Goal: Information Seeking & Learning: Learn about a topic

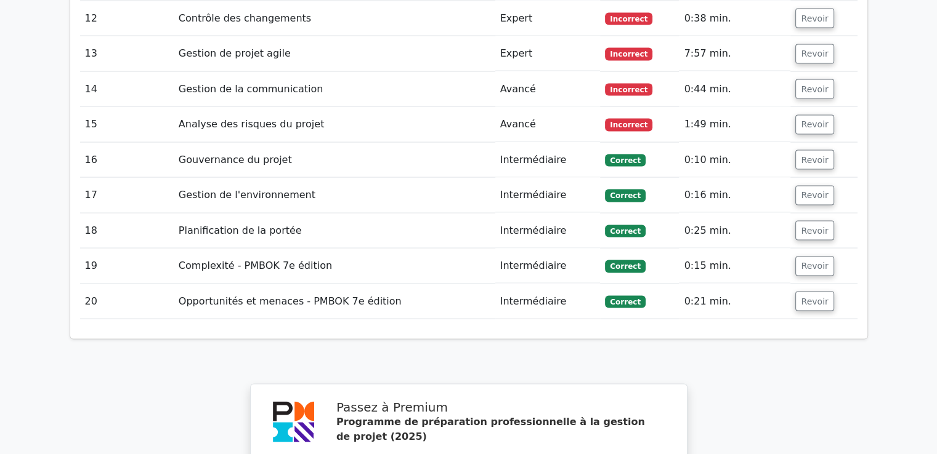
scroll to position [2419, 0]
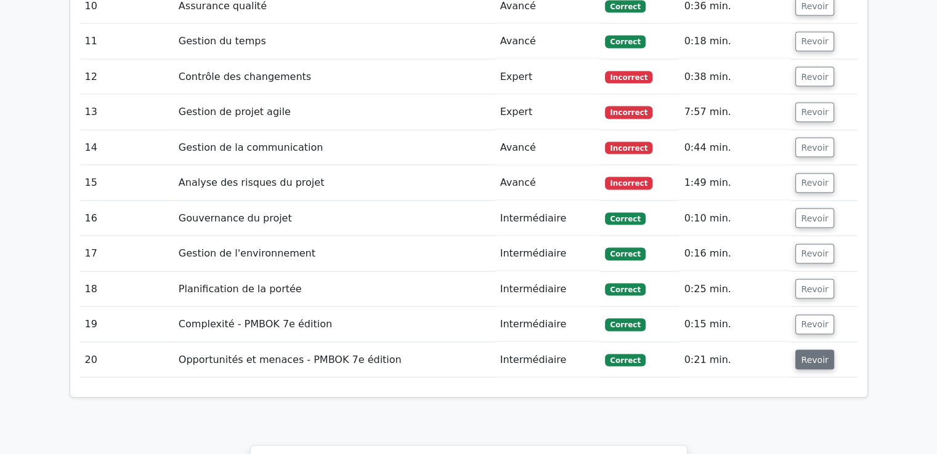
click at [801, 355] on font "Revoir" at bounding box center [814, 360] width 27 height 10
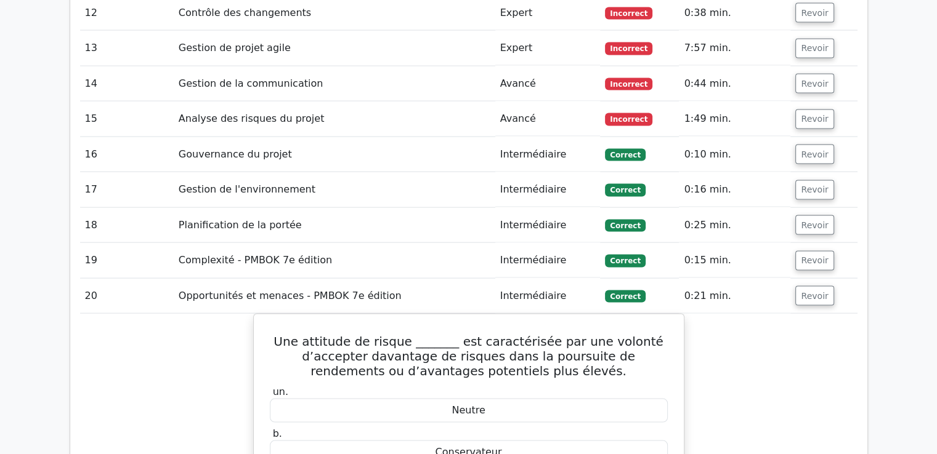
scroll to position [2481, 0]
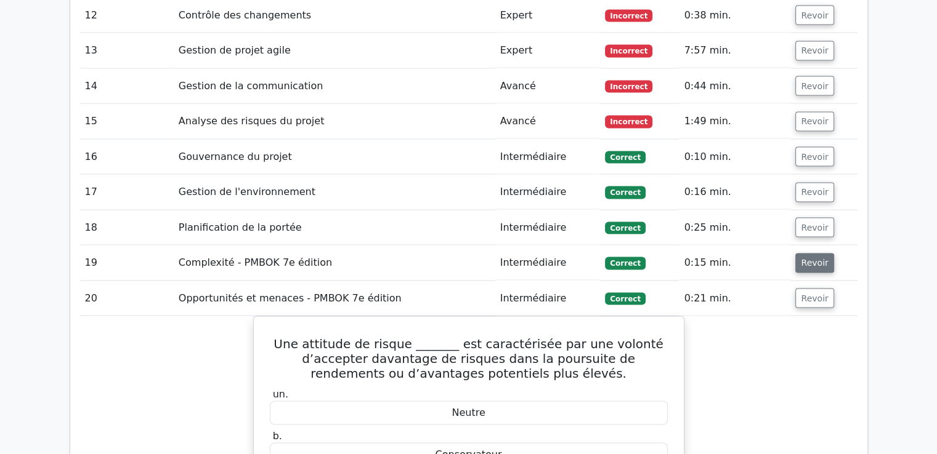
click at [802, 259] on font "Revoir" at bounding box center [814, 264] width 27 height 10
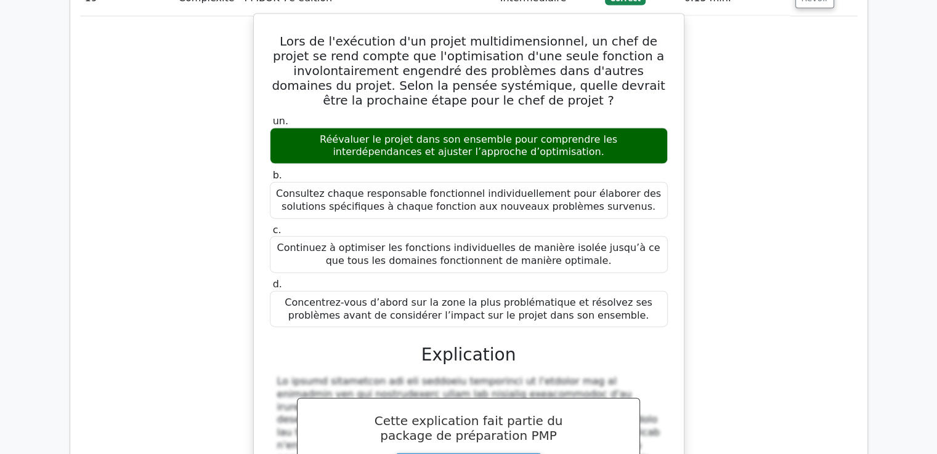
scroll to position [2727, 0]
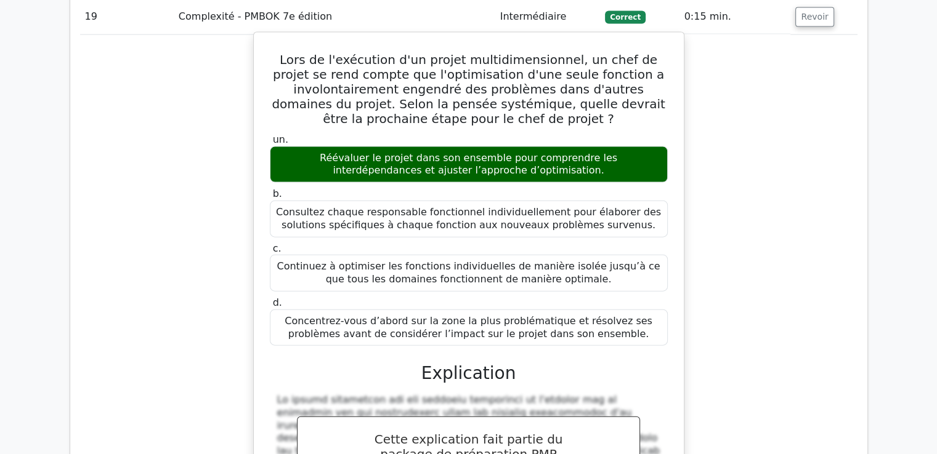
drag, startPoint x: 271, startPoint y: 23, endPoint x: 605, endPoint y: 303, distance: 435.8
click at [605, 303] on div "Lors de l'exécution d'un projet multidimensionnel, un chef de projet se rend co…" at bounding box center [469, 380] width 420 height 684
copy div "Lors de l'exécution d'un projet multidimensionnel, un chef de projet se rend co…"
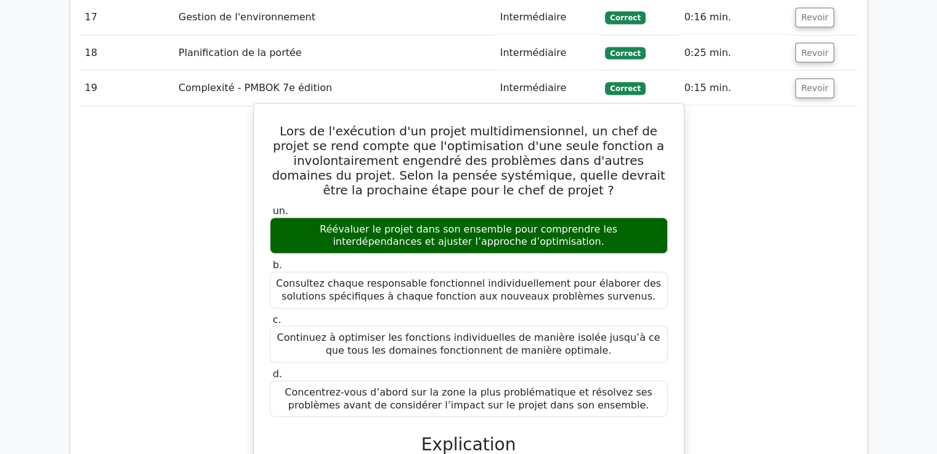
scroll to position [2481, 0]
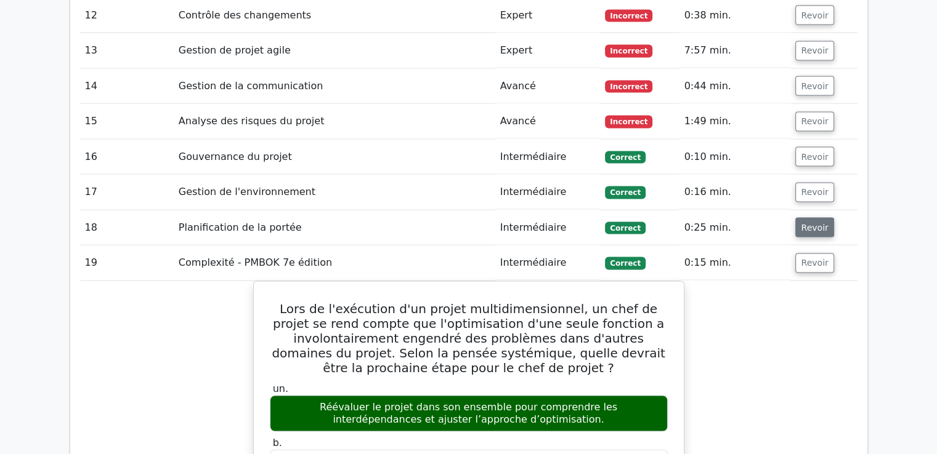
click at [805, 223] on font "Revoir" at bounding box center [814, 228] width 27 height 10
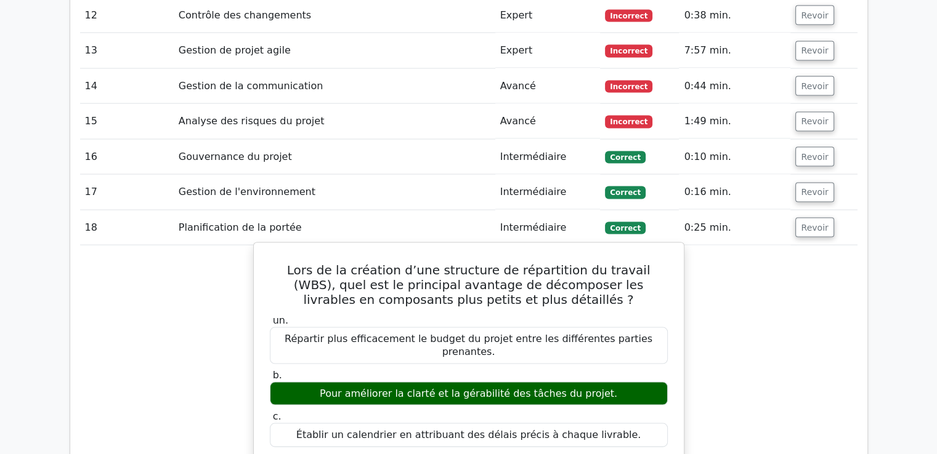
scroll to position [2604, 0]
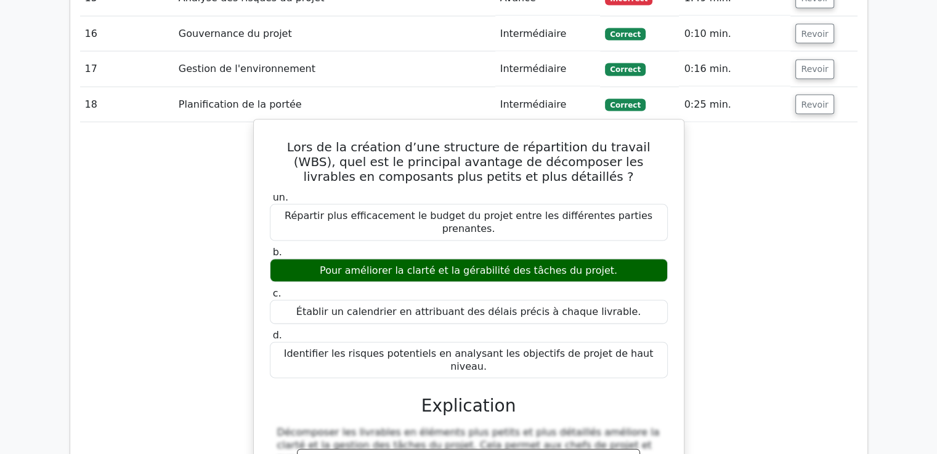
drag, startPoint x: 271, startPoint y: 116, endPoint x: 650, endPoint y: 318, distance: 429.8
click at [650, 318] on div "Lors de la création d’une structure de répartition du travail (WBS), quel est l…" at bounding box center [469, 367] width 420 height 484
copy div "Lors de la création d’une structure de répartition du travail (WBS), quel est l…"
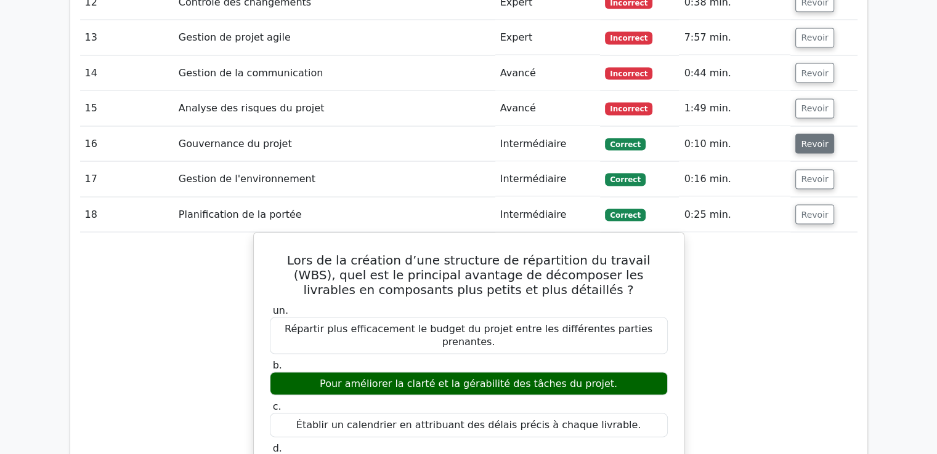
scroll to position [2481, 0]
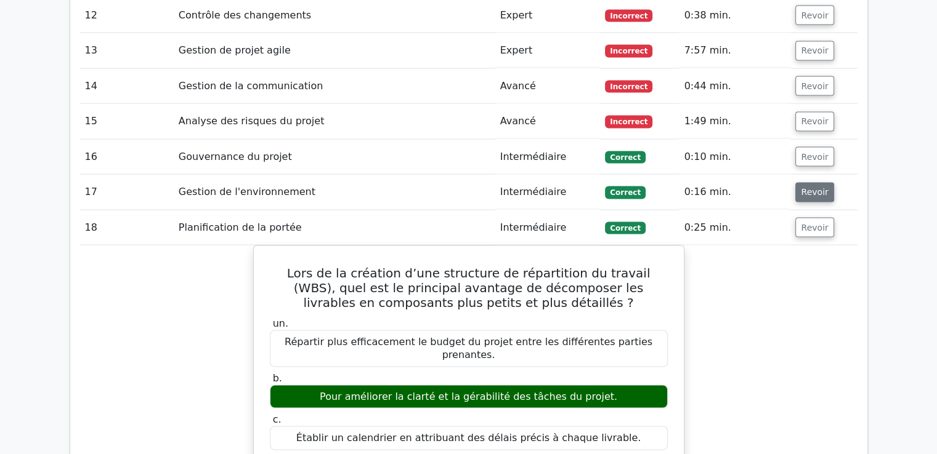
click at [801, 188] on font "Revoir" at bounding box center [814, 193] width 27 height 10
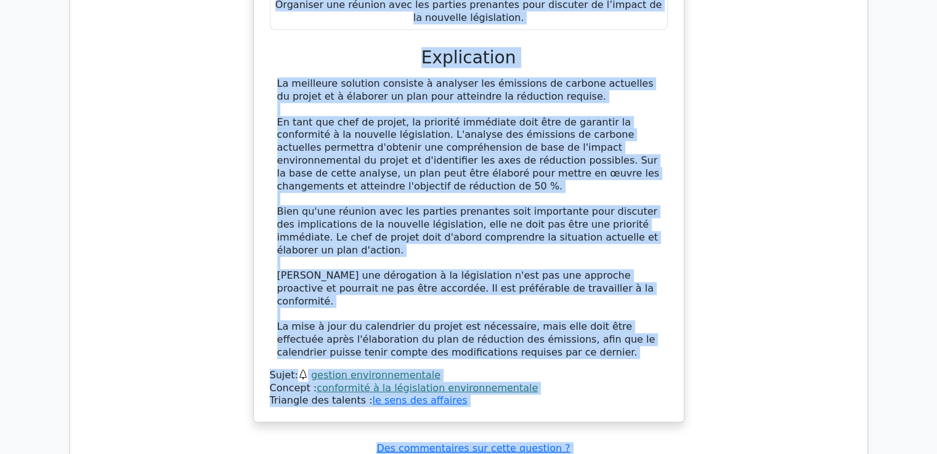
scroll to position [3031, 0]
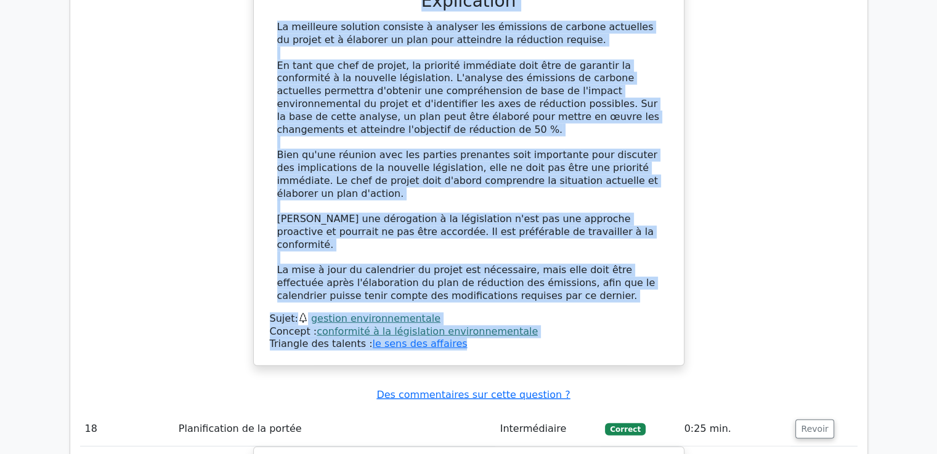
drag, startPoint x: 280, startPoint y: 82, endPoint x: 530, endPoint y: 280, distance: 318.6
click at [530, 280] on div "Lors d'un projet de construction, l'équipe découvre qu'une nouvelle législation…" at bounding box center [469, 12] width 420 height 698
copy div "Lors d'un projet de construction, l'équipe découvre qu'une nouvelle législation…"
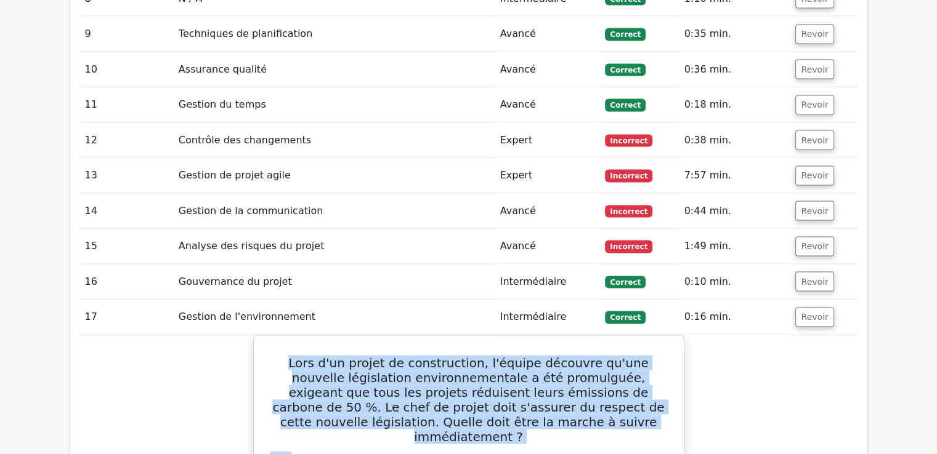
scroll to position [2354, 0]
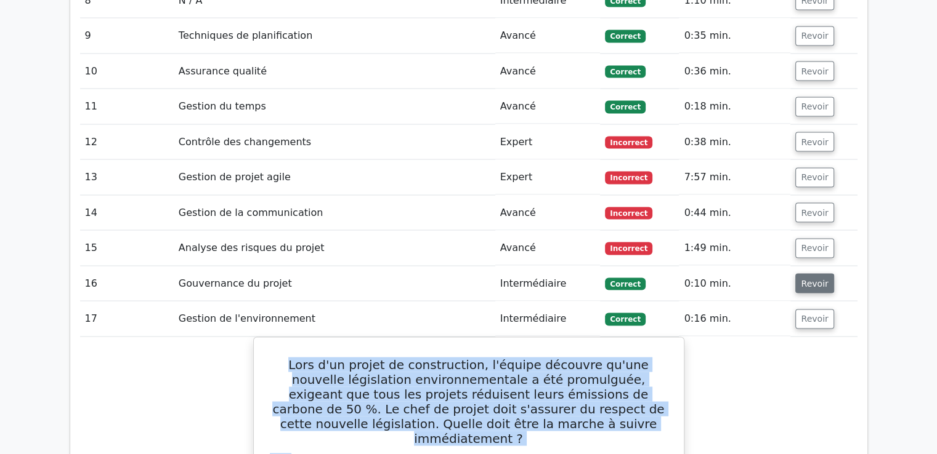
click at [818, 274] on button "Revoir" at bounding box center [814, 284] width 38 height 20
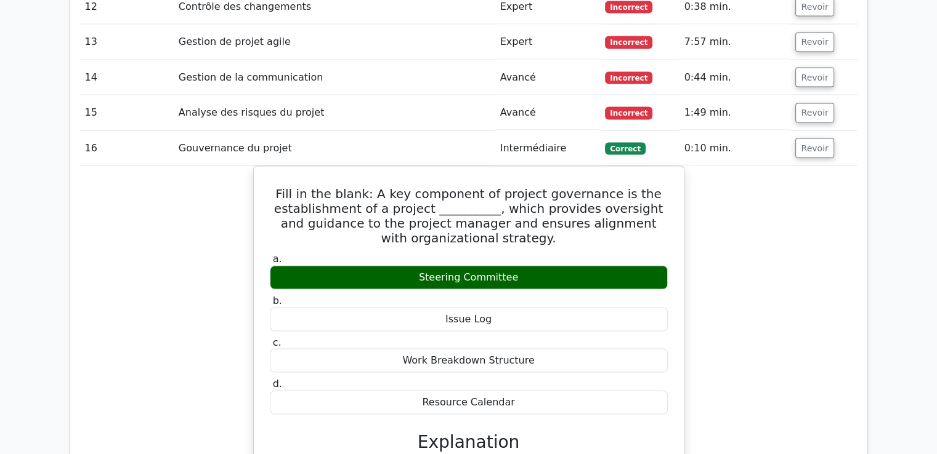
scroll to position [2539, 0]
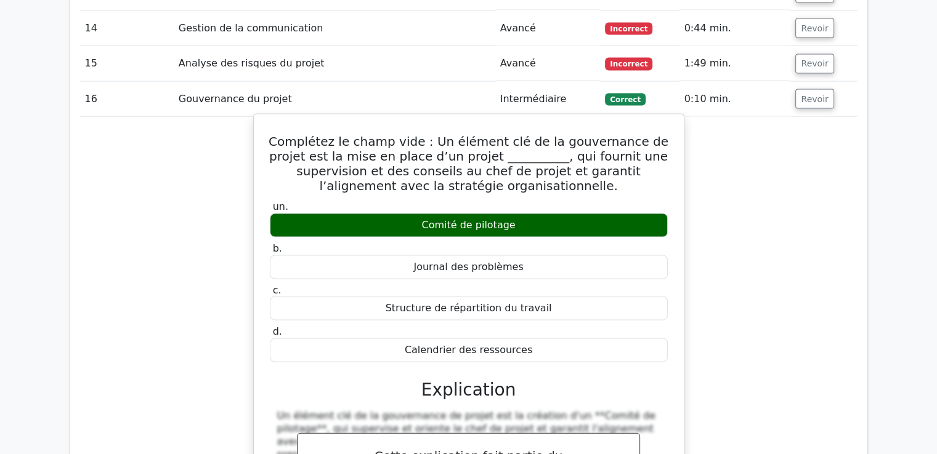
drag, startPoint x: 270, startPoint y: 111, endPoint x: 555, endPoint y: 326, distance: 357.1
click at [555, 326] on div "Complétez le champ vide : Un élément clé de la gouvernance de projet est la mis…" at bounding box center [469, 396] width 420 height 554
copy div "Complétez le champ vide : Un élément clé de la gouvernance de projet est la mis…"
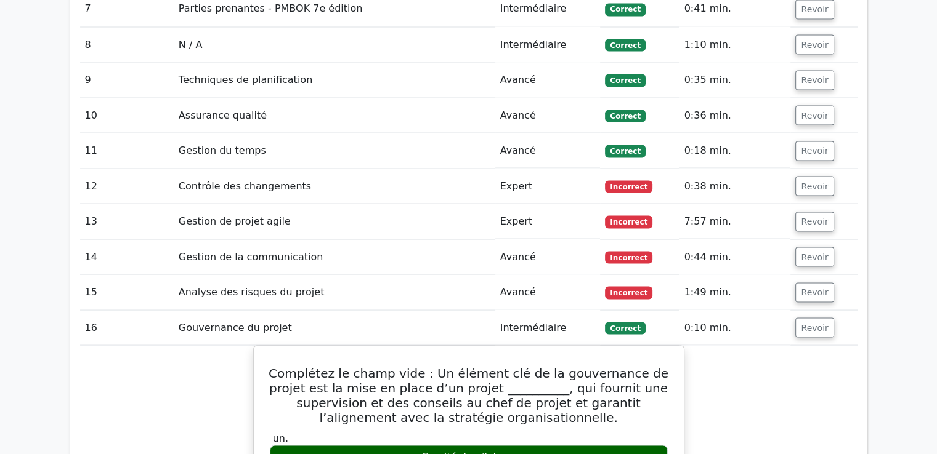
scroll to position [2292, 0]
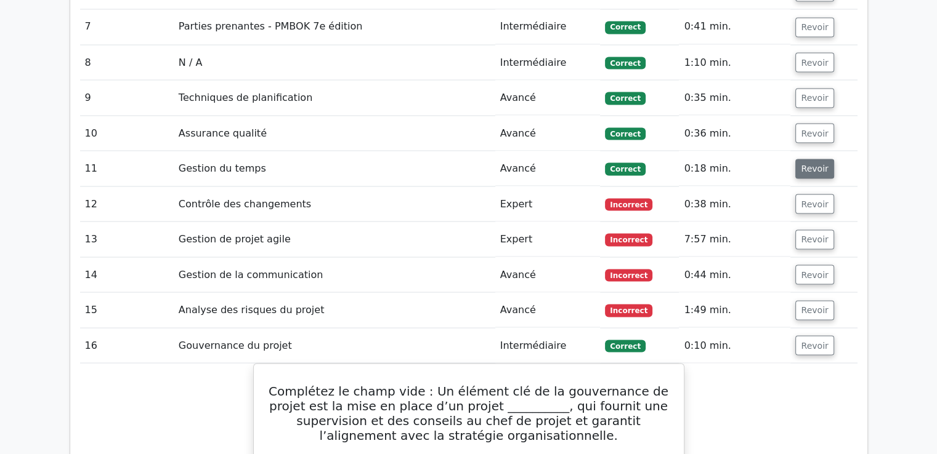
click at [810, 164] on font "Revoir" at bounding box center [814, 169] width 27 height 10
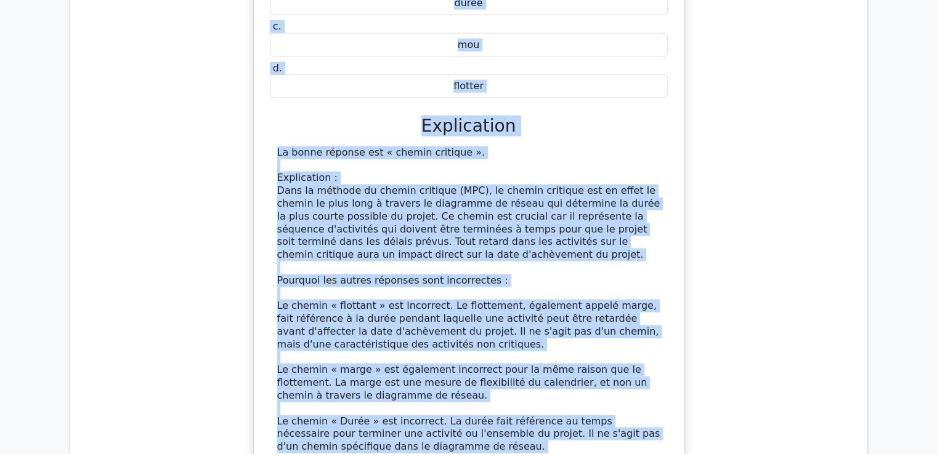
scroll to position [2742, 0]
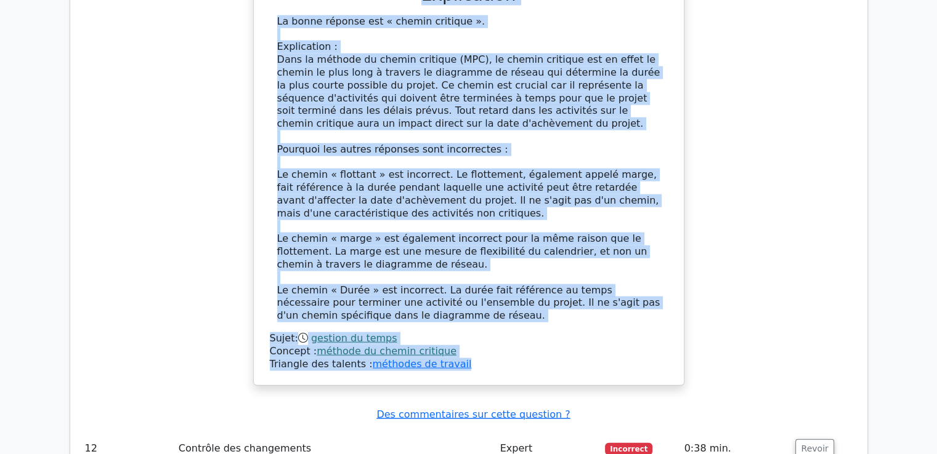
drag, startPoint x: 270, startPoint y: 182, endPoint x: 450, endPoint y: 331, distance: 232.7
click at [450, 331] on div "Dans la méthode du chemin critique, le chemin le plus long à travers le diagram…" at bounding box center [469, 59] width 420 height 641
copy div "Dans la méthode du chemin critique, le chemin le plus long à travers le diagram…"
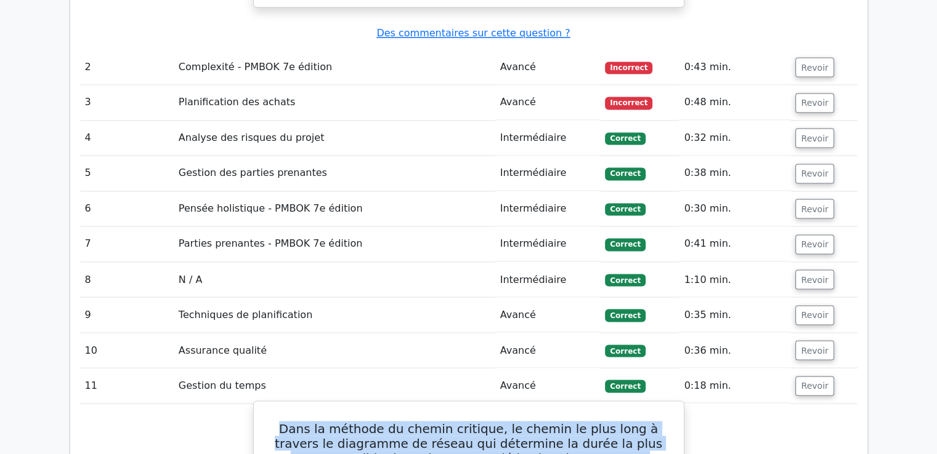
scroll to position [2064, 0]
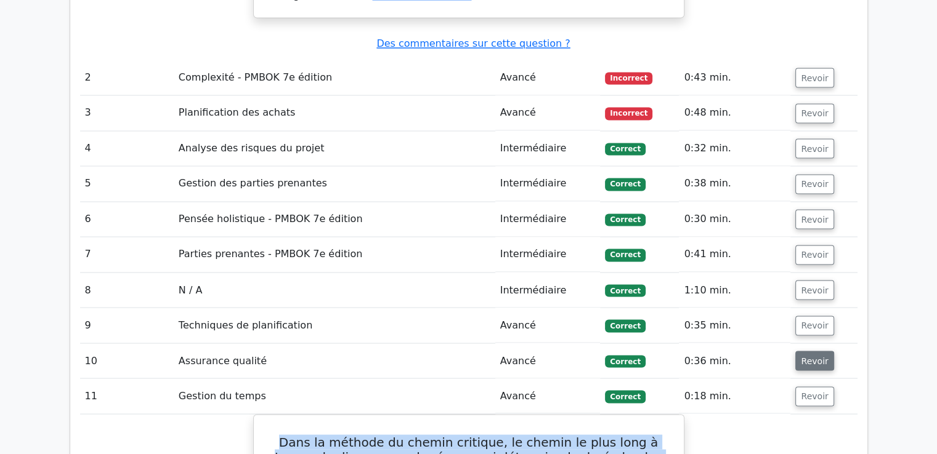
click at [818, 356] on font "Revoir" at bounding box center [814, 361] width 27 height 10
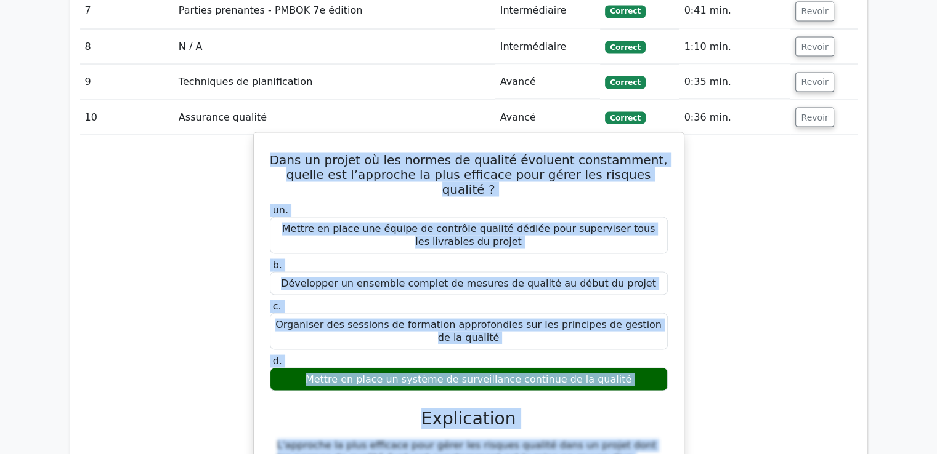
scroll to position [2331, 0]
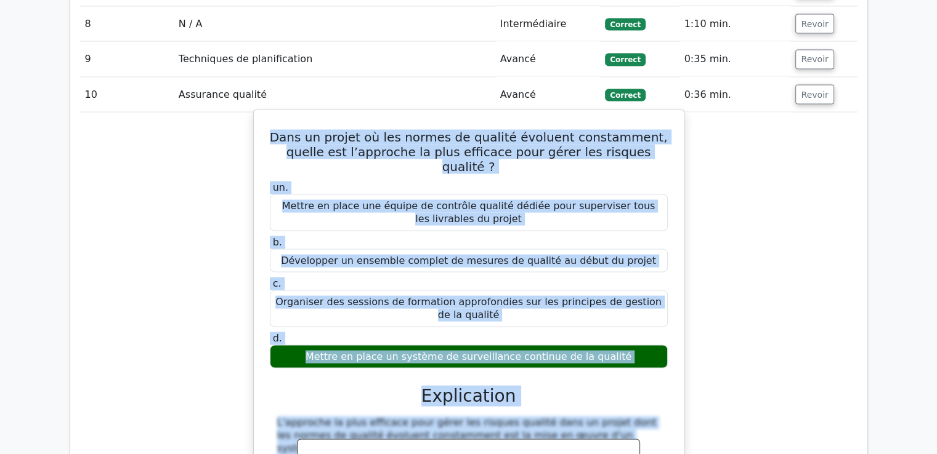
drag, startPoint x: 273, startPoint y: 187, endPoint x: 629, endPoint y: 315, distance: 378.1
copy div "Dans un projet où les normes de qualité évoluent constamment, quelle est l’appr…"
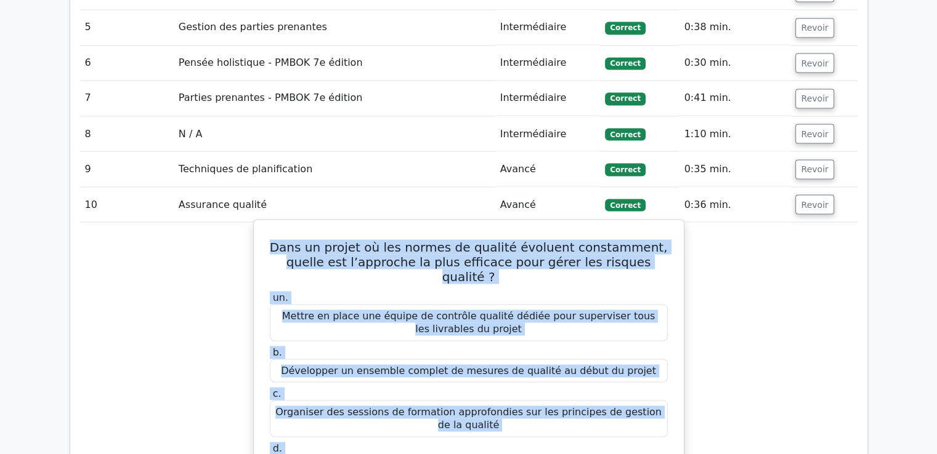
scroll to position [2085, 0]
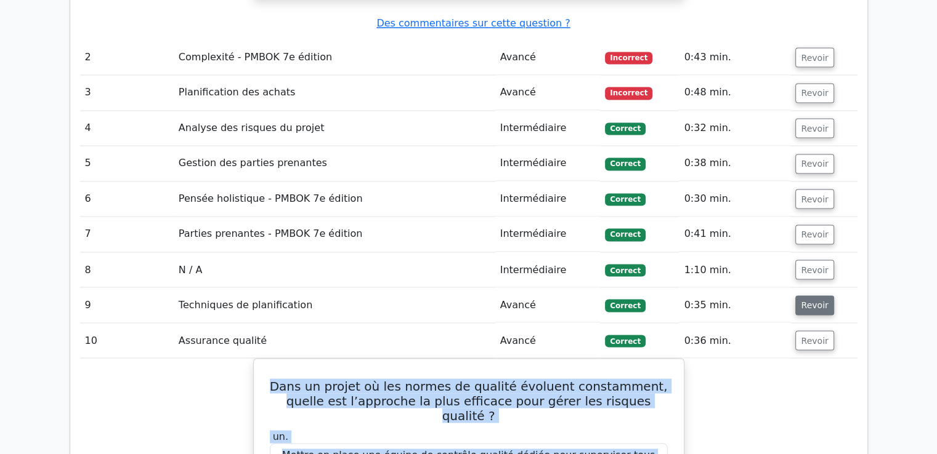
click at [803, 301] on font "Revoir" at bounding box center [814, 306] width 27 height 10
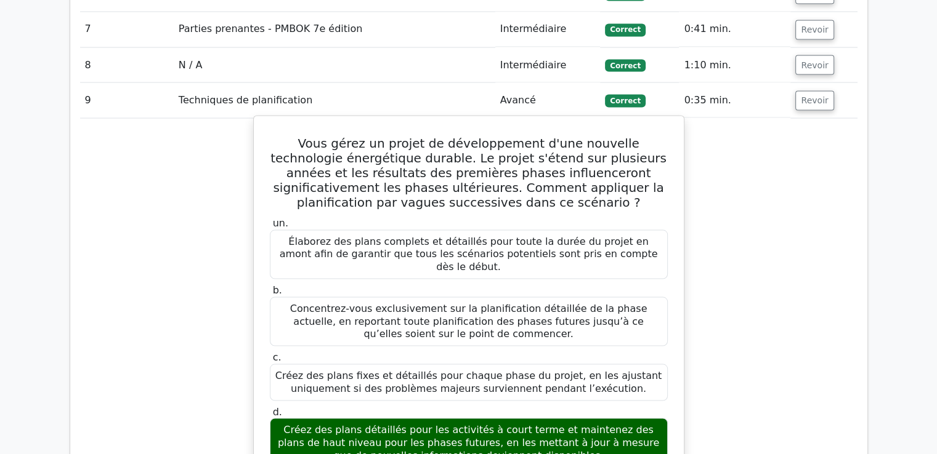
scroll to position [2331, 0]
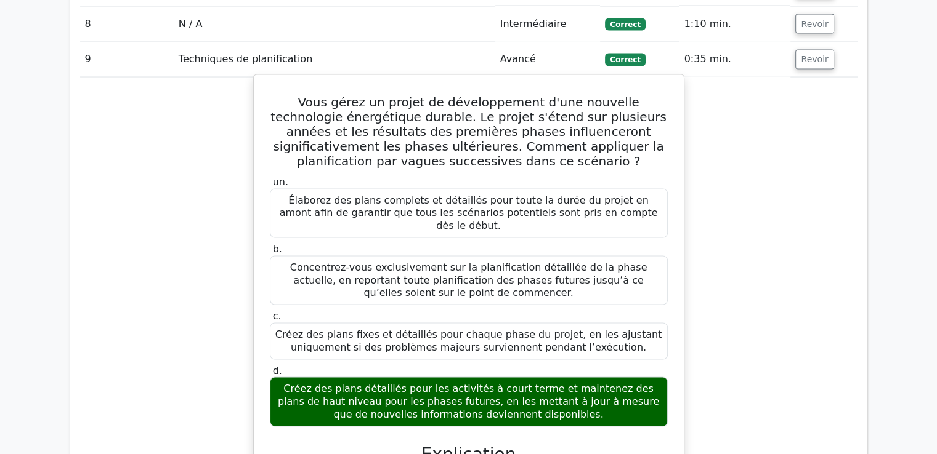
drag, startPoint x: 278, startPoint y: 68, endPoint x: 557, endPoint y: 373, distance: 413.2
copy div "Vous gérez un projet de développement d'une nouvelle technologie énergétique du…"
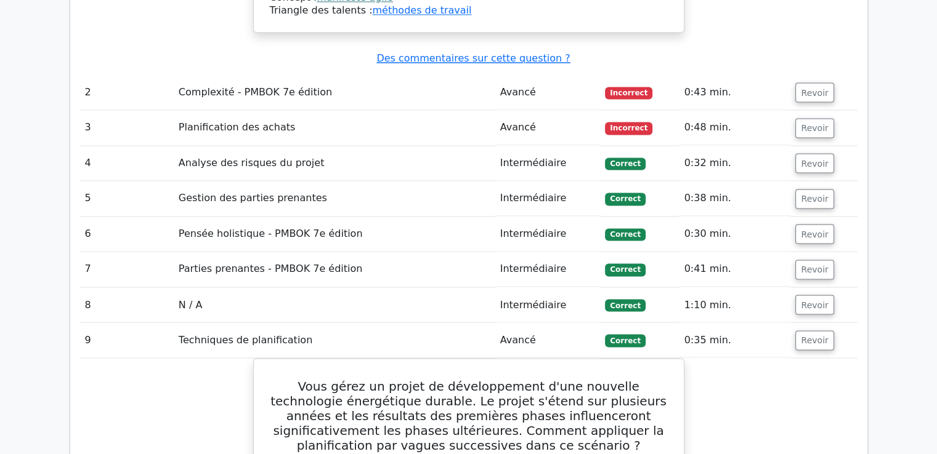
scroll to position [2023, 0]
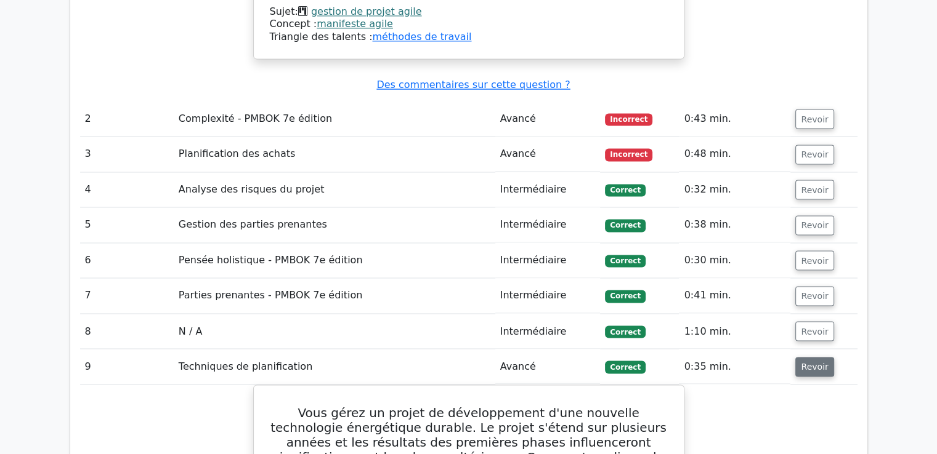
click at [808, 362] on font "Revoir" at bounding box center [814, 367] width 27 height 10
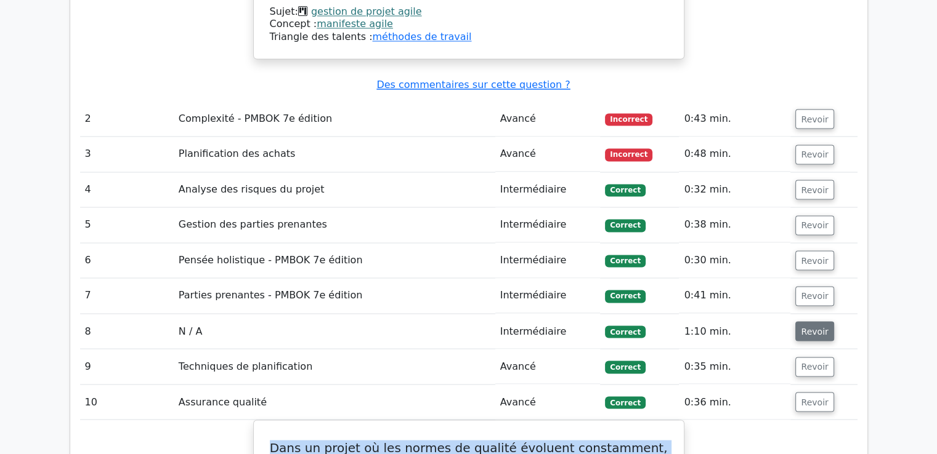
click at [808, 326] on font "Revoir" at bounding box center [814, 331] width 27 height 10
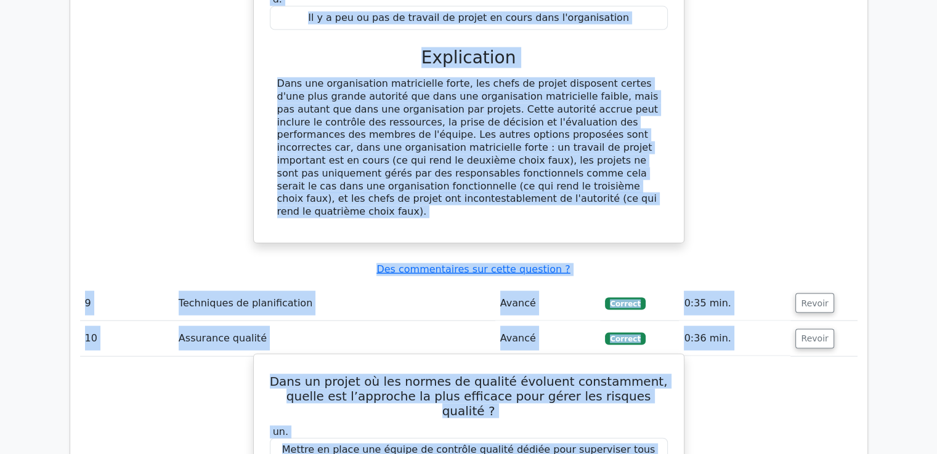
scroll to position [2675, 0]
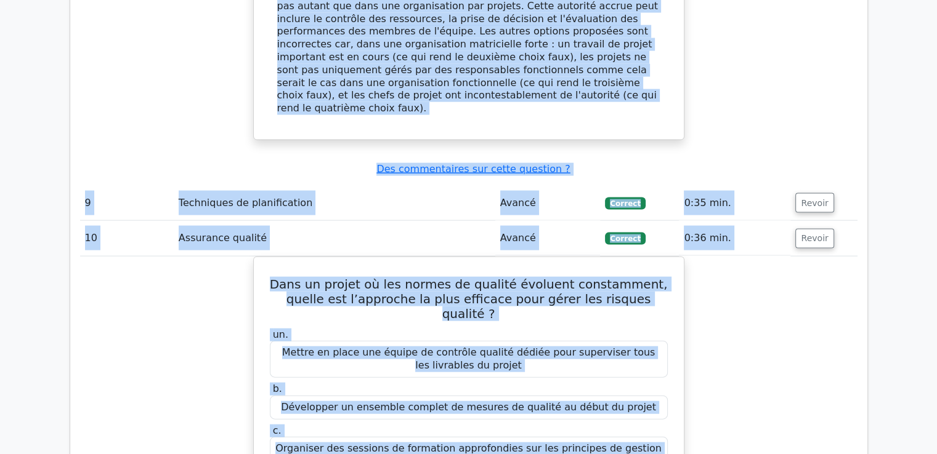
drag, startPoint x: 280, startPoint y: 158, endPoint x: 395, endPoint y: 59, distance: 152.4
copy div "Laquelle des caractéristiques suivantes est une caractéristique d’une structure…"
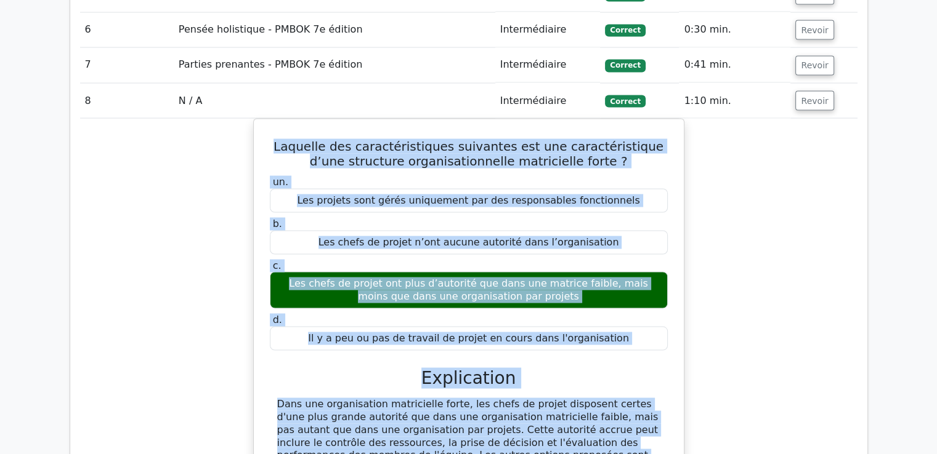
scroll to position [2059, 0]
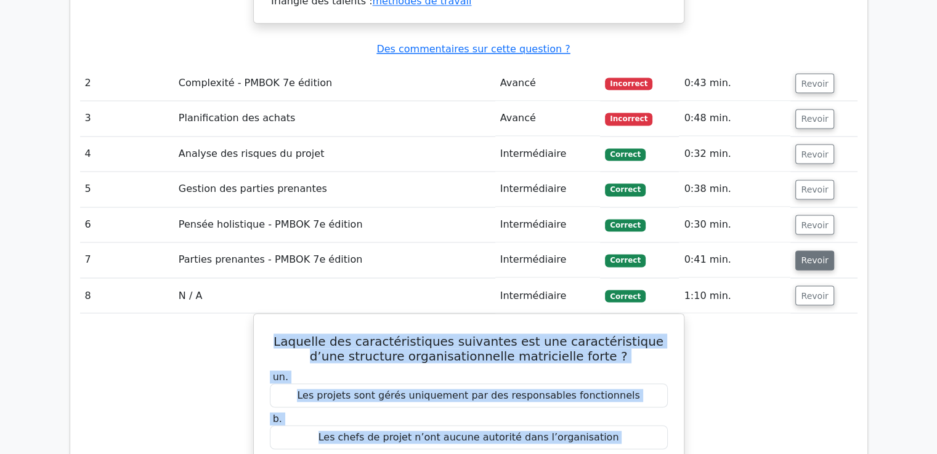
click at [812, 256] on font "Revoir" at bounding box center [814, 261] width 27 height 10
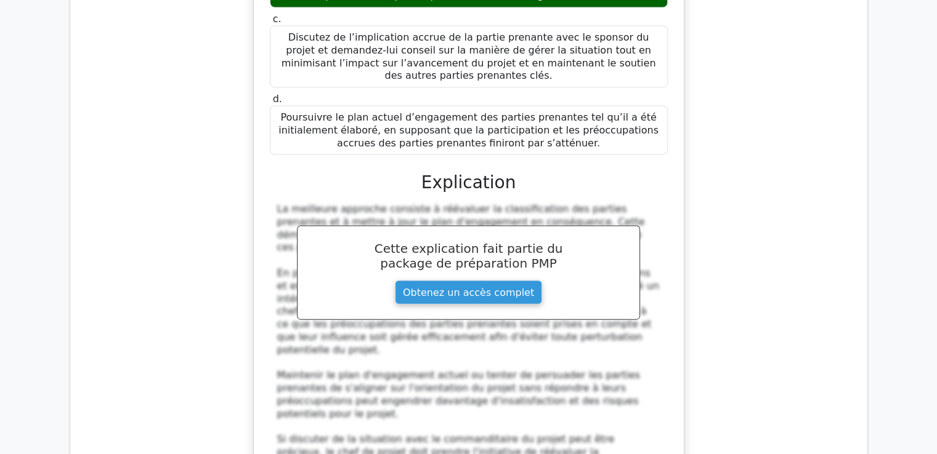
scroll to position [2531, 0]
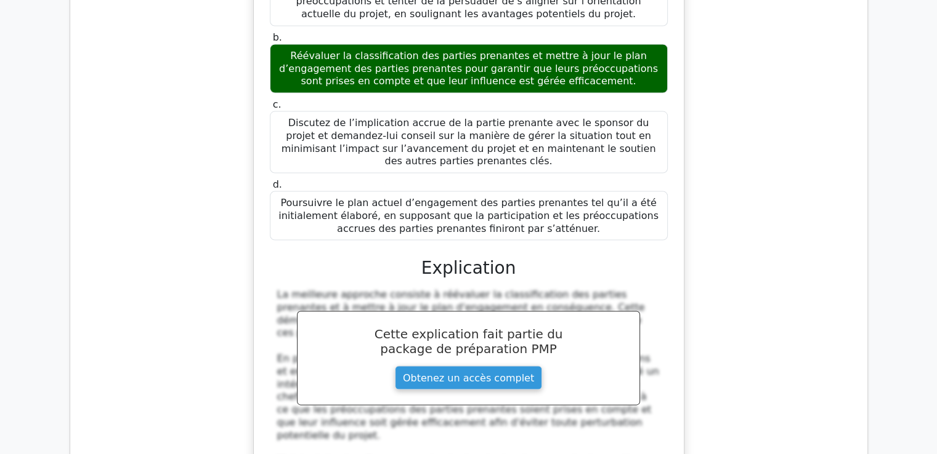
drag, startPoint x: 273, startPoint y: 148, endPoint x: 552, endPoint y: 173, distance: 279.5
click at [552, 173] on div "Vous êtes chef de projet sur un projet de développement logiciel. Lors d'une an…" at bounding box center [469, 219] width 420 height 820
copy div "Vous êtes chef de projet sur un projet de développement logiciel. Lors d'une an…"
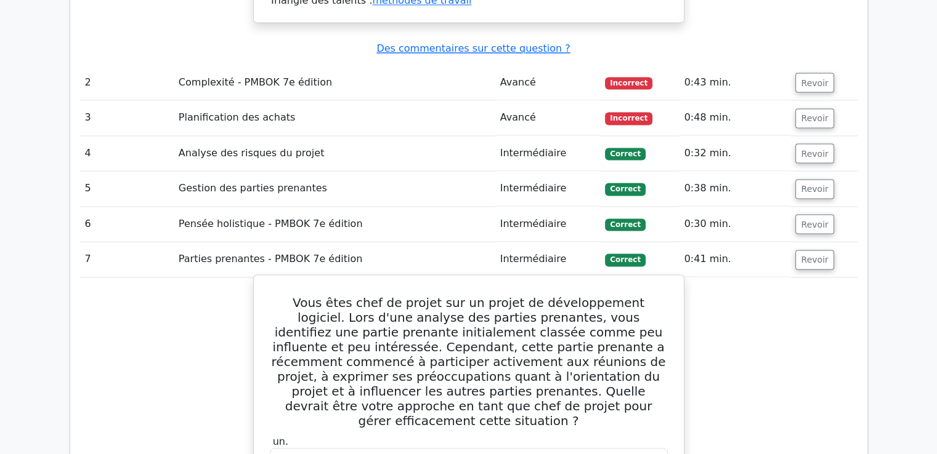
scroll to position [2038, 0]
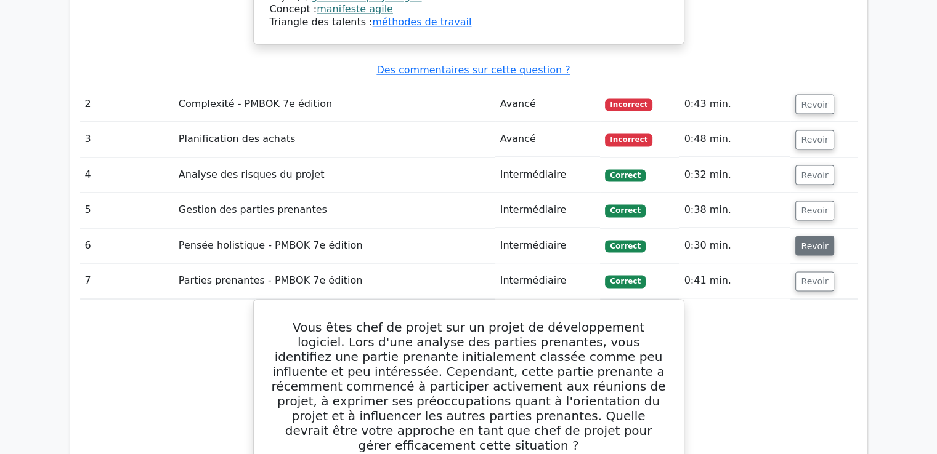
click at [812, 241] on font "Revoir" at bounding box center [814, 246] width 27 height 10
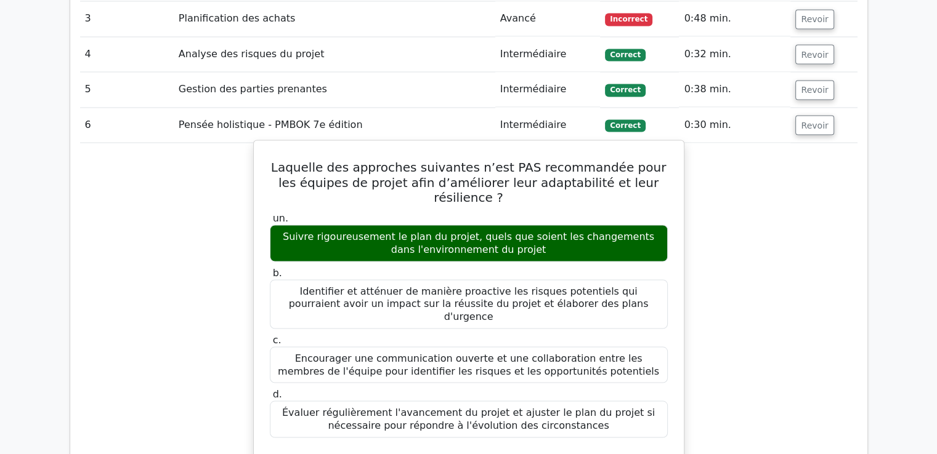
scroll to position [2161, 0]
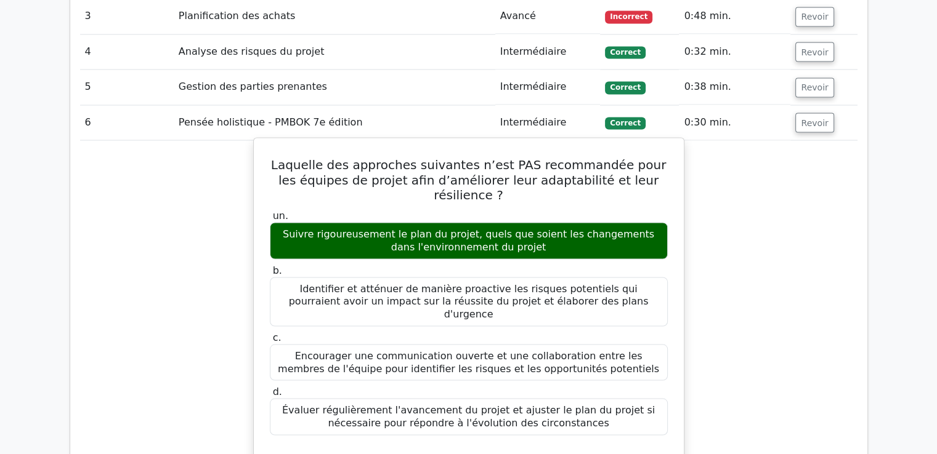
drag, startPoint x: 283, startPoint y: 131, endPoint x: 580, endPoint y: 360, distance: 375.0
click at [580, 360] on div "Laquelle des approches suivantes n’est PAS recommandée pour les équipes de proj…" at bounding box center [469, 425] width 420 height 565
copy div "Laquelle des approches suivantes n’est PAS recommandée pour les équipes de proj…"
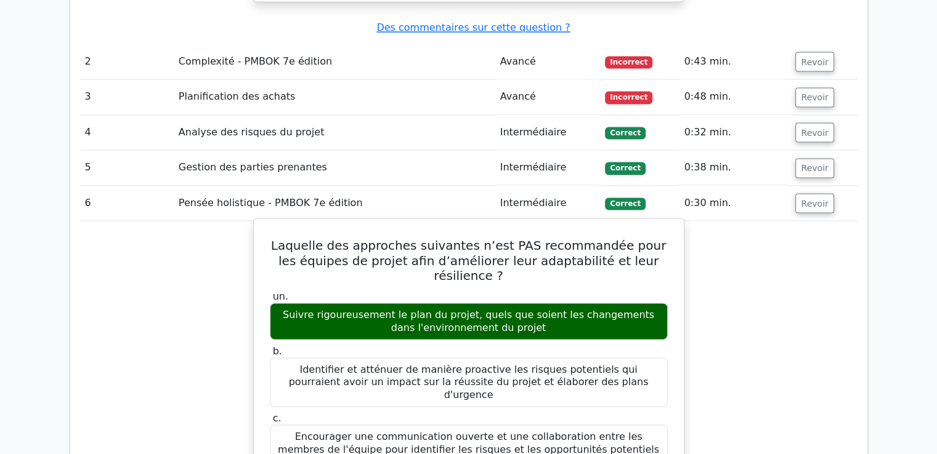
scroll to position [1915, 0]
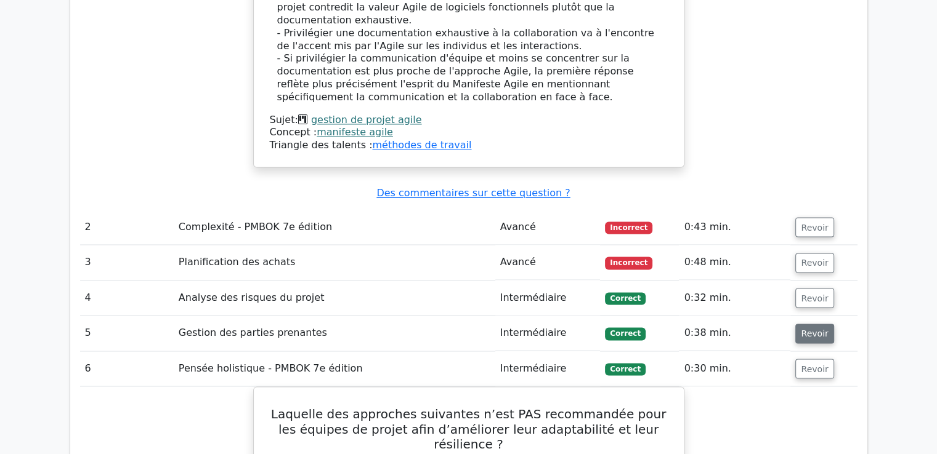
click at [820, 329] on font "Revoir" at bounding box center [814, 334] width 27 height 10
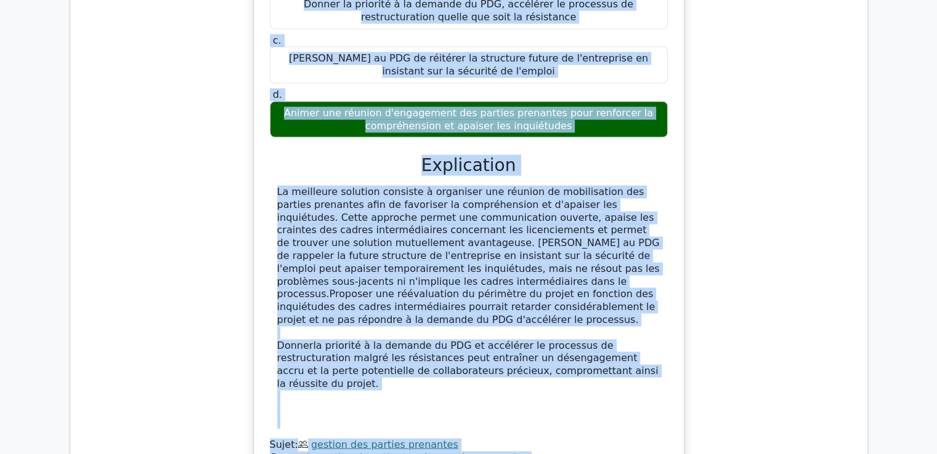
scroll to position [2680, 0]
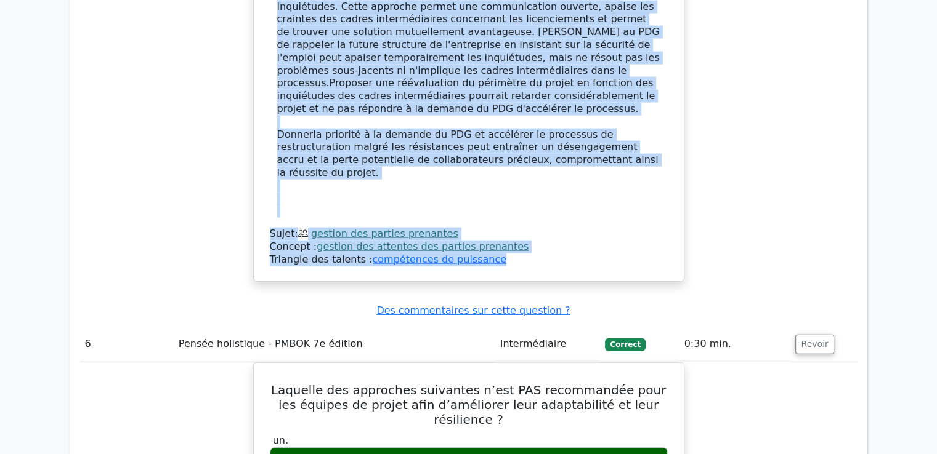
drag, startPoint x: 274, startPoint y: 35, endPoint x: 500, endPoint y: 192, distance: 275.2
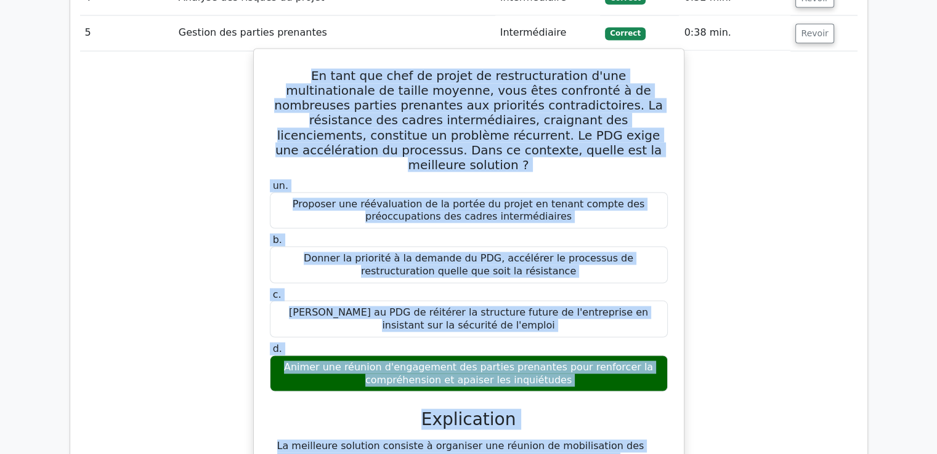
scroll to position [1941, 0]
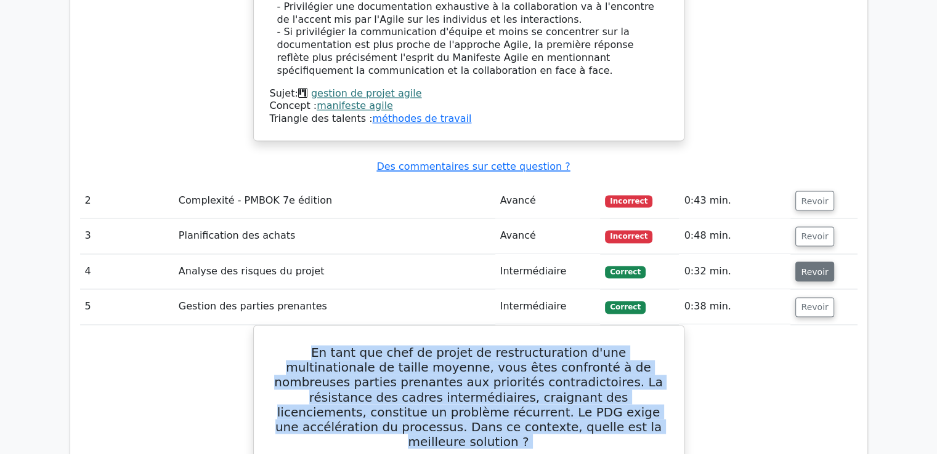
click at [812, 267] on font "Revoir" at bounding box center [814, 272] width 27 height 10
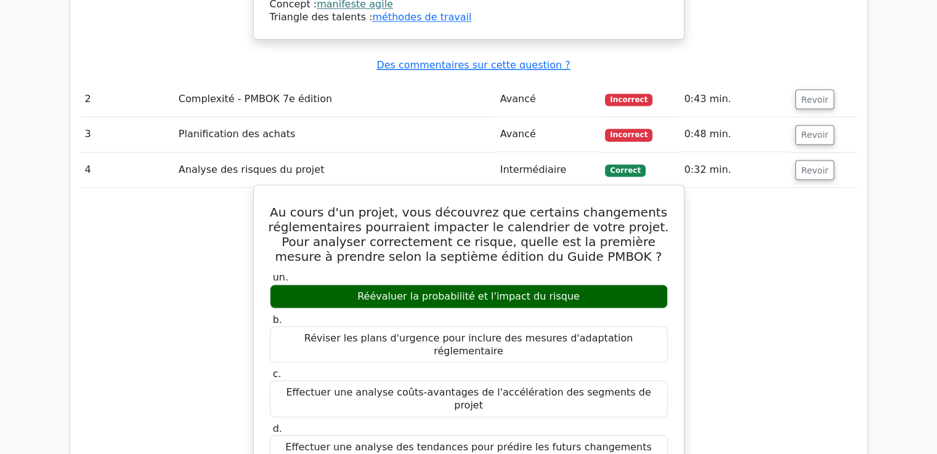
scroll to position [2064, 0]
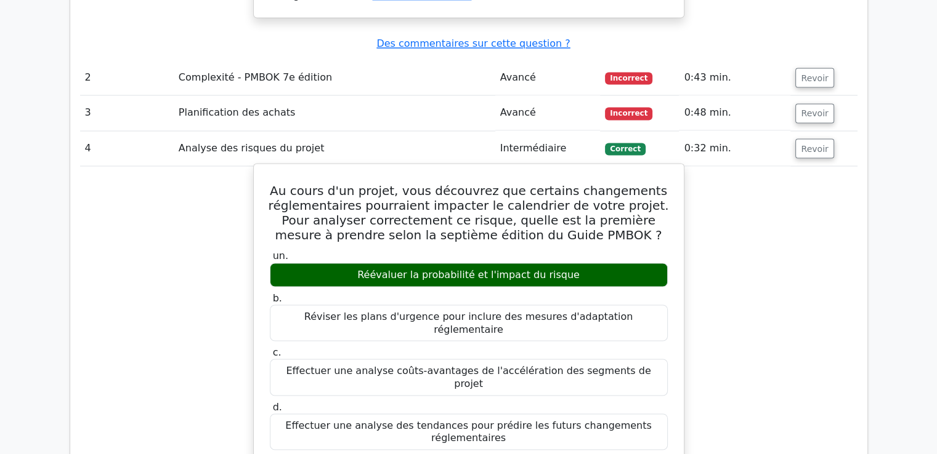
drag, startPoint x: 293, startPoint y: 155, endPoint x: 658, endPoint y: 377, distance: 427.8
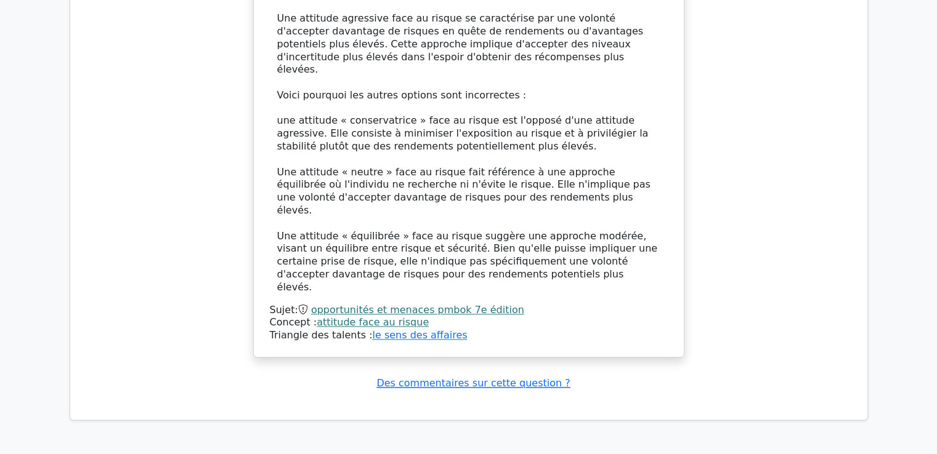
scroll to position [10816, 0]
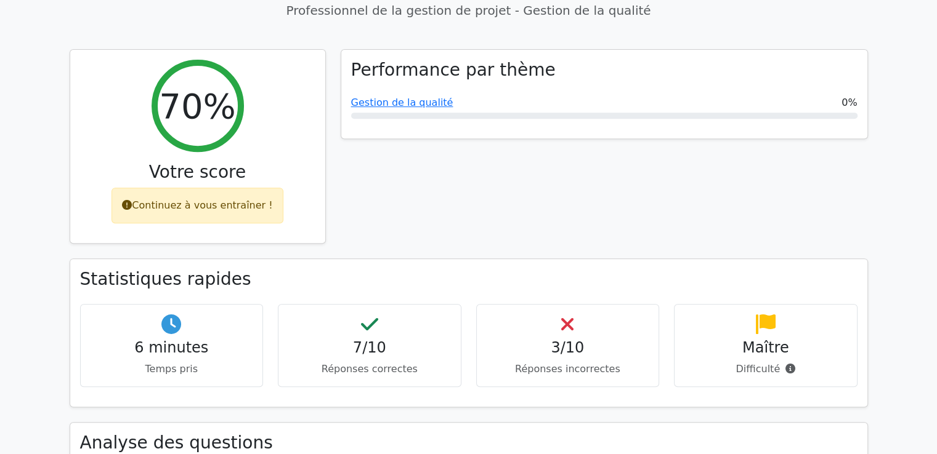
scroll to position [739, 0]
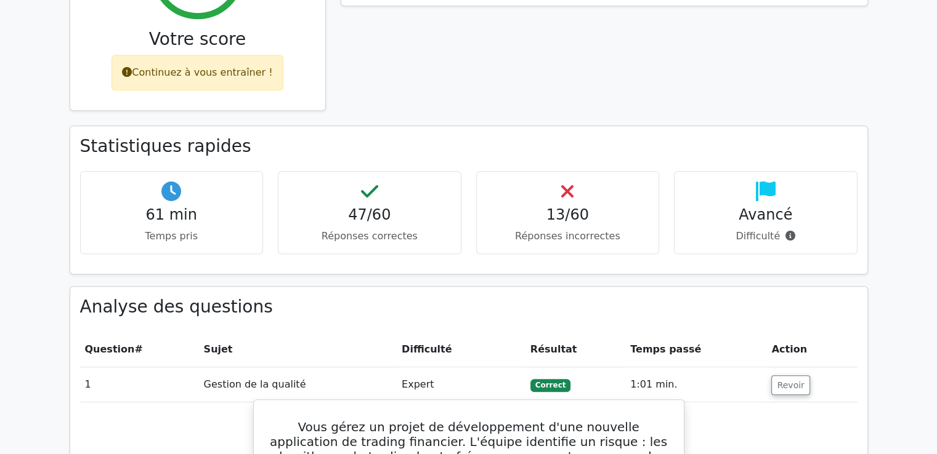
scroll to position [246, 0]
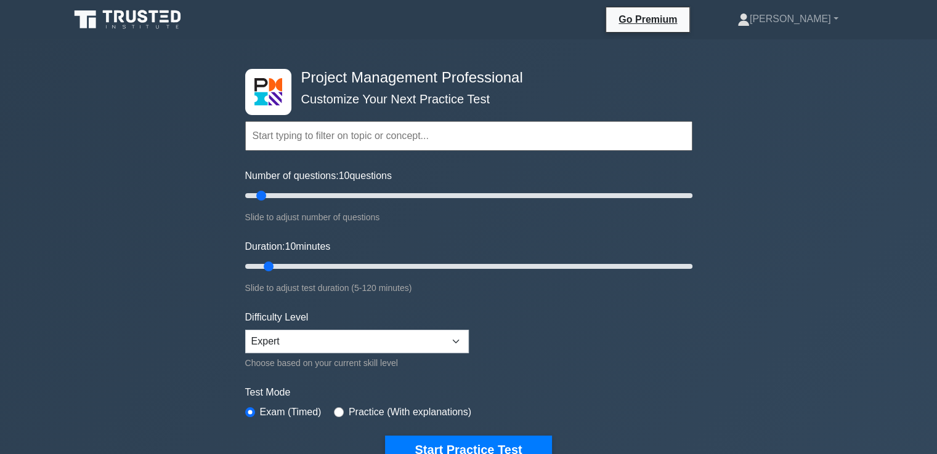
click at [302, 137] on input "text" at bounding box center [468, 136] width 447 height 30
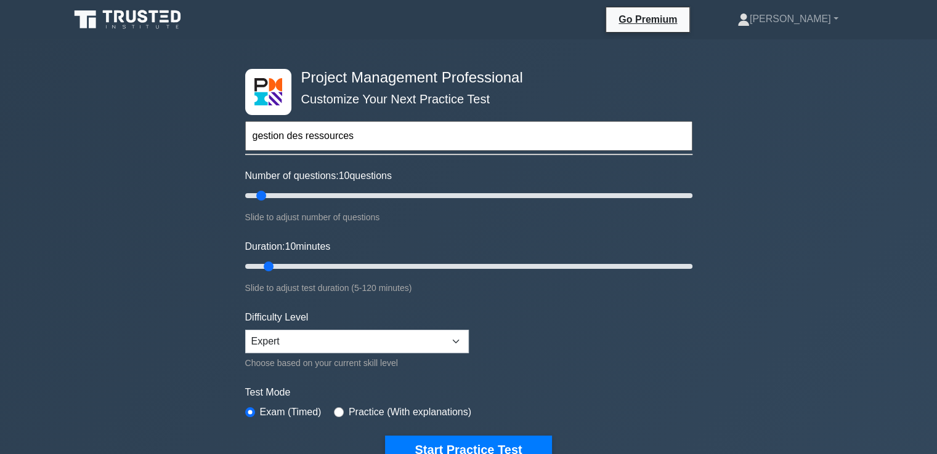
type input "gestion des ressources"
drag, startPoint x: 264, startPoint y: 193, endPoint x: 292, endPoint y: 193, distance: 28.3
type input "25"
click at [292, 193] on input "Number of questions: 25 questions" at bounding box center [468, 195] width 447 height 15
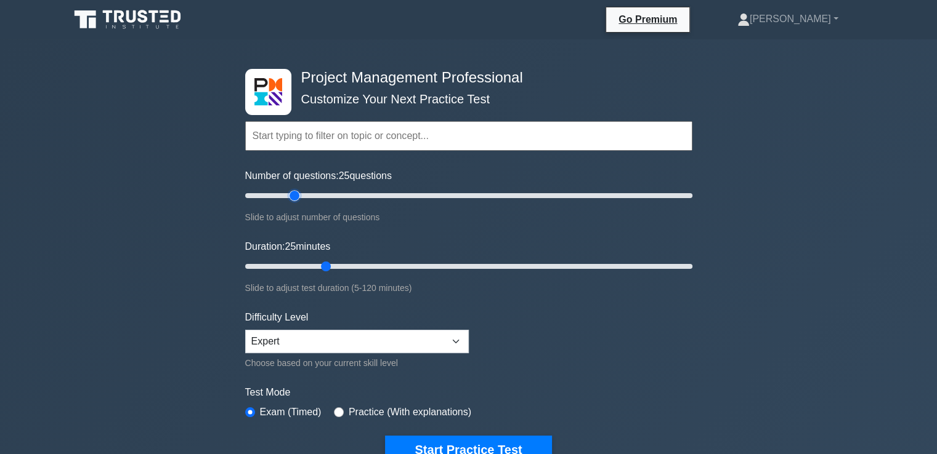
drag, startPoint x: 269, startPoint y: 264, endPoint x: 317, endPoint y: 267, distance: 47.5
type input "25"
click at [317, 267] on input "Duration: 25 minutes" at bounding box center [468, 266] width 447 height 15
click at [323, 134] on input "text" at bounding box center [468, 136] width 447 height 30
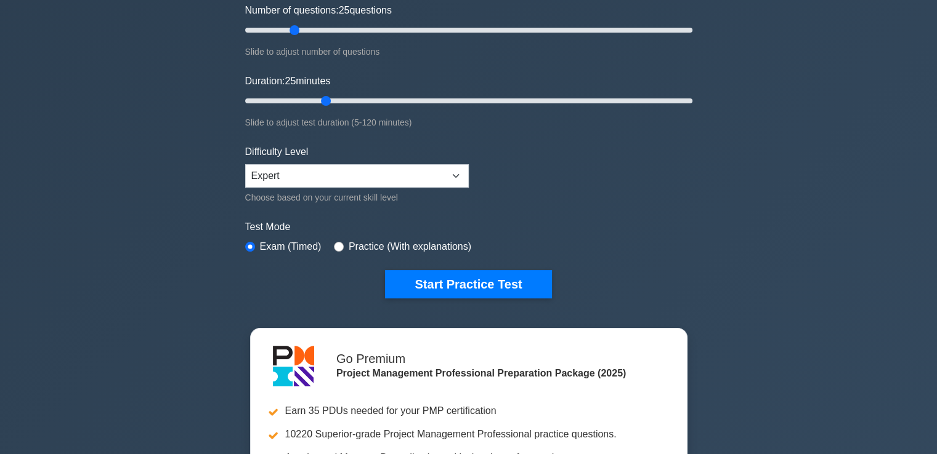
scroll to position [185, 0]
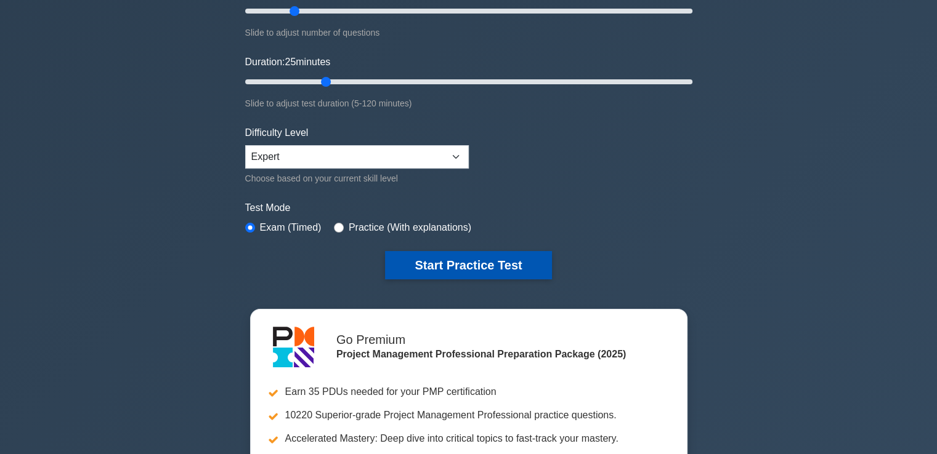
type input "gestion des ressources"
click at [422, 261] on button "Start Practice Test" at bounding box center [468, 265] width 166 height 28
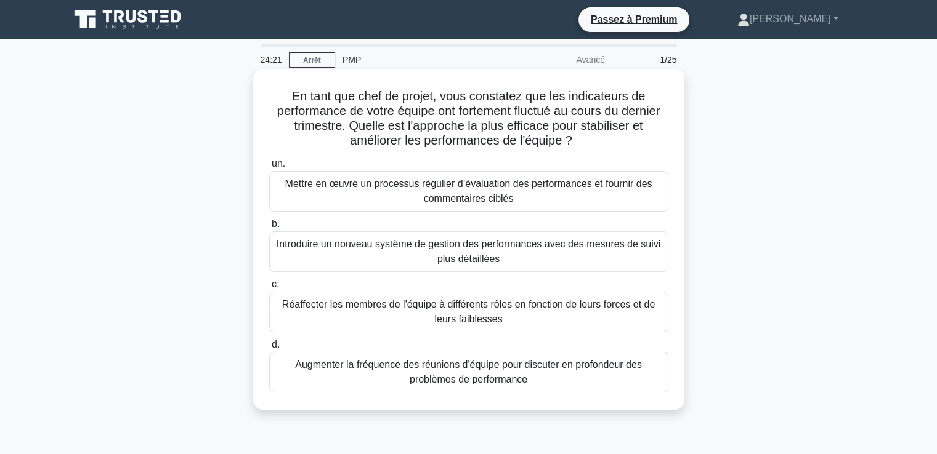
click at [394, 198] on font "Mettre en œuvre un processus régulier d’évaluation des performances et fournir …" at bounding box center [469, 192] width 388 height 30
click at [269, 168] on input "un. Mettre en œuvre un processus régulier d’évaluation des performances et four…" at bounding box center [269, 164] width 0 height 8
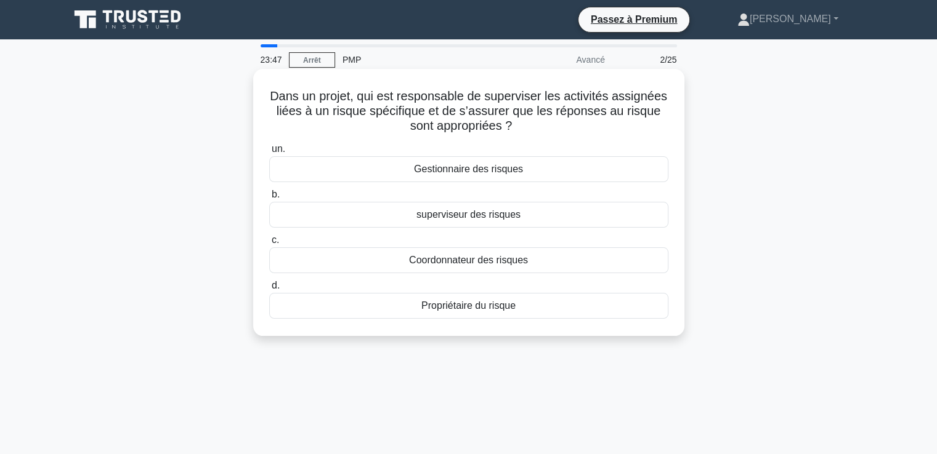
click at [493, 171] on font "Gestionnaire des risques" at bounding box center [468, 169] width 109 height 10
click at [269, 153] on input "un. Gestionnaire des risques" at bounding box center [269, 149] width 0 height 8
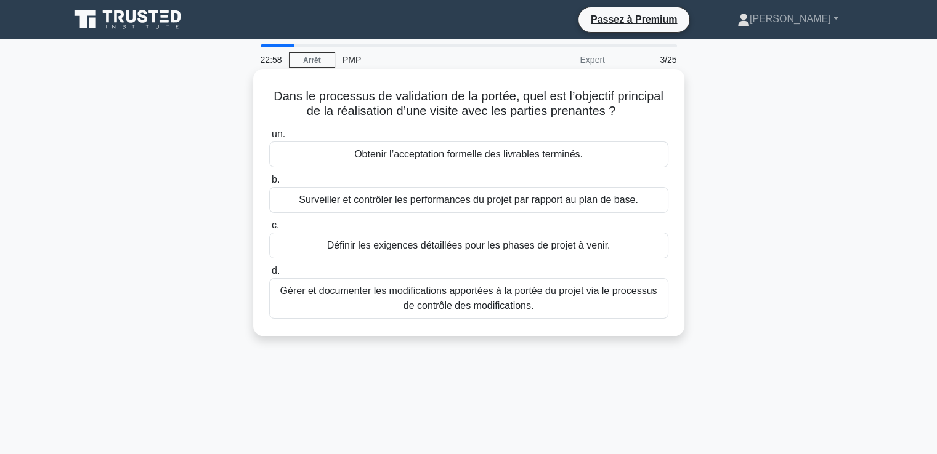
click at [464, 153] on font "Obtenir l’acceptation formelle des livrables terminés." at bounding box center [468, 154] width 228 height 10
click at [269, 139] on input "un. Obtenir l’acceptation formelle des livrables terminés." at bounding box center [269, 135] width 0 height 8
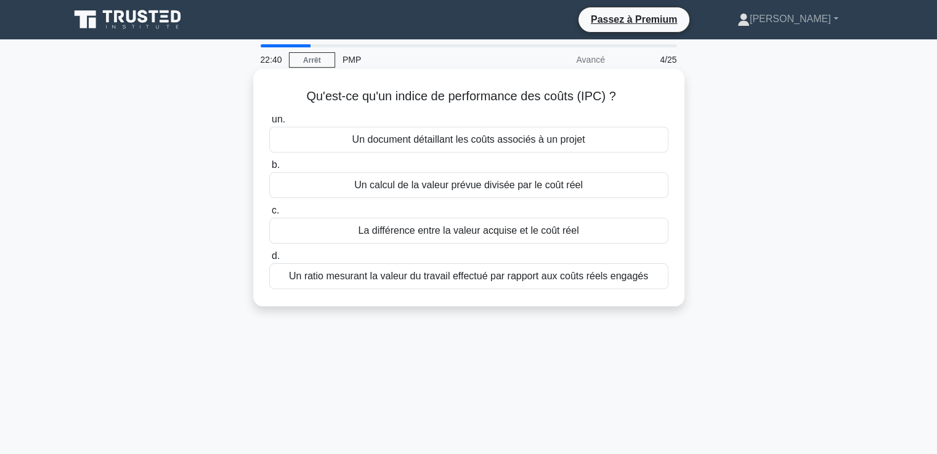
click at [451, 280] on font "Un ratio mesurant la valeur du travail effectué par rapport aux coûts réels eng…" at bounding box center [468, 276] width 359 height 10
click at [269, 261] on input "d. Un ratio mesurant la valeur du travail effectué par rapport aux coûts réels …" at bounding box center [269, 256] width 0 height 8
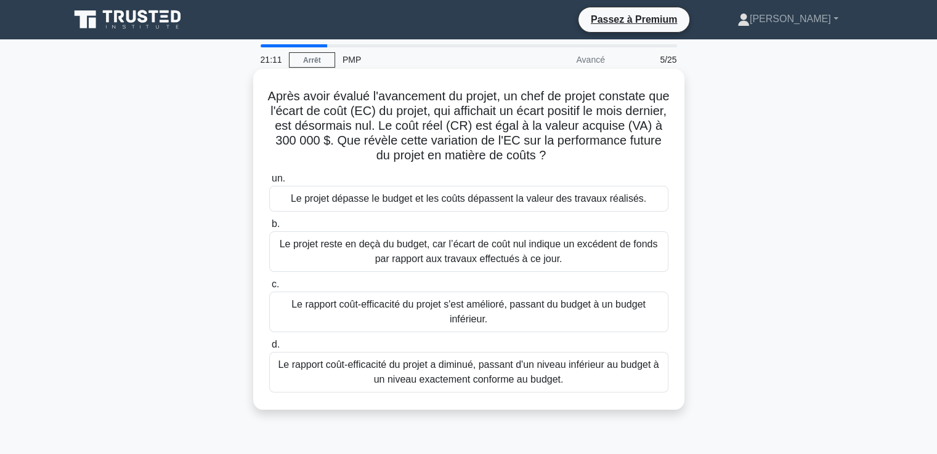
click at [533, 381] on font "Le rapport coût-efficacité du projet a diminué, passant d'un niveau inférieur a…" at bounding box center [468, 372] width 381 height 25
click at [269, 349] on input "d. Le rapport coût-efficacité du projet a diminué, passant d'un niveau inférieu…" at bounding box center [269, 345] width 0 height 8
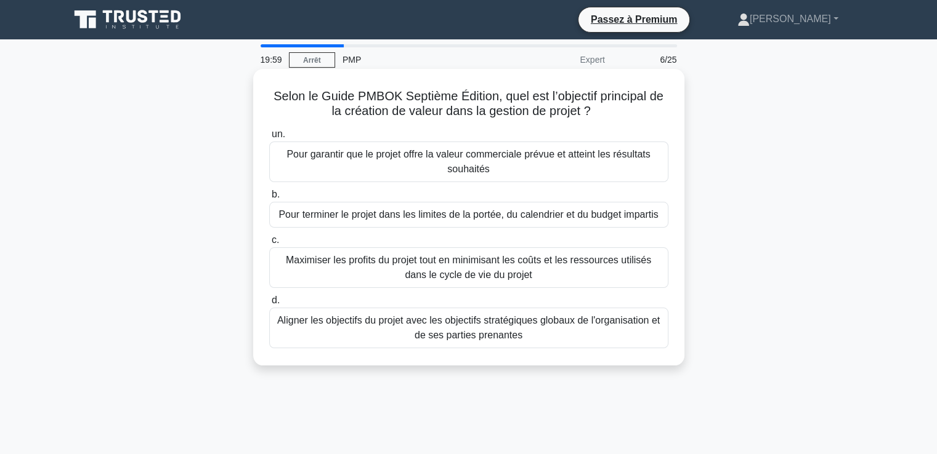
click at [465, 171] on font "Pour garantir que le projet offre la valeur commerciale prévue et atteint les r…" at bounding box center [467, 161] width 363 height 25
click at [269, 139] on input "un. Pour garantir que le projet offre la valeur commerciale prévue et atteint l…" at bounding box center [269, 135] width 0 height 8
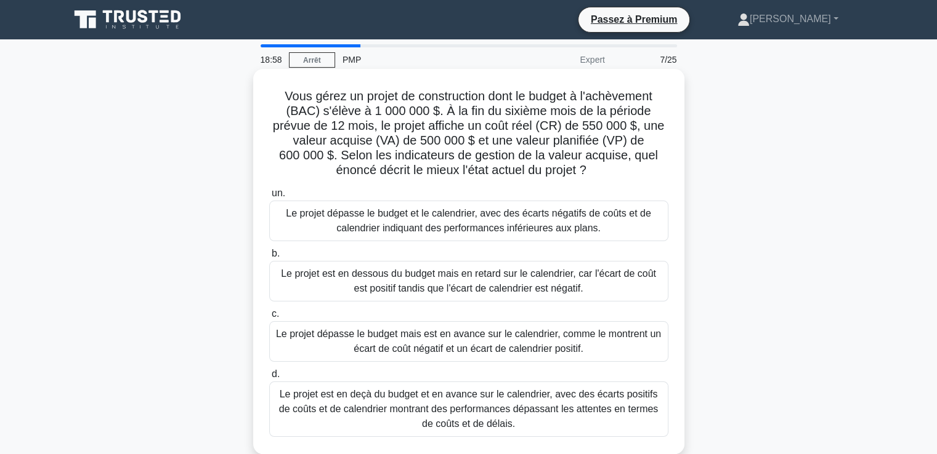
click at [422, 222] on font "Le projet dépasse le budget et le calendrier, avec des écarts négatifs de coûts…" at bounding box center [468, 220] width 365 height 25
click at [269, 198] on input "un. Le projet dépasse le budget et le calendrier, avec des écarts négatifs de c…" at bounding box center [269, 194] width 0 height 8
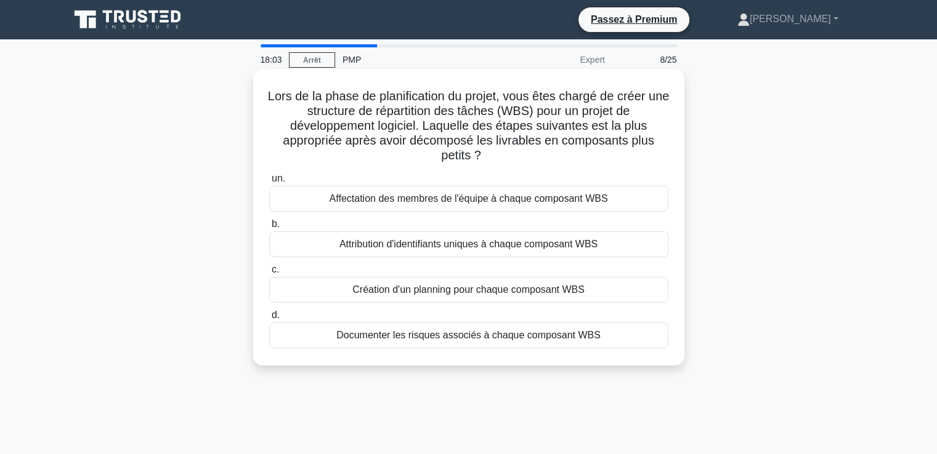
click at [374, 249] on font "Attribution d'identifiants uniques à chaque composant WBS" at bounding box center [468, 244] width 258 height 10
click at [269, 228] on input "b. Attribution d'identifiants uniques à chaque composant WBS" at bounding box center [269, 224] width 0 height 8
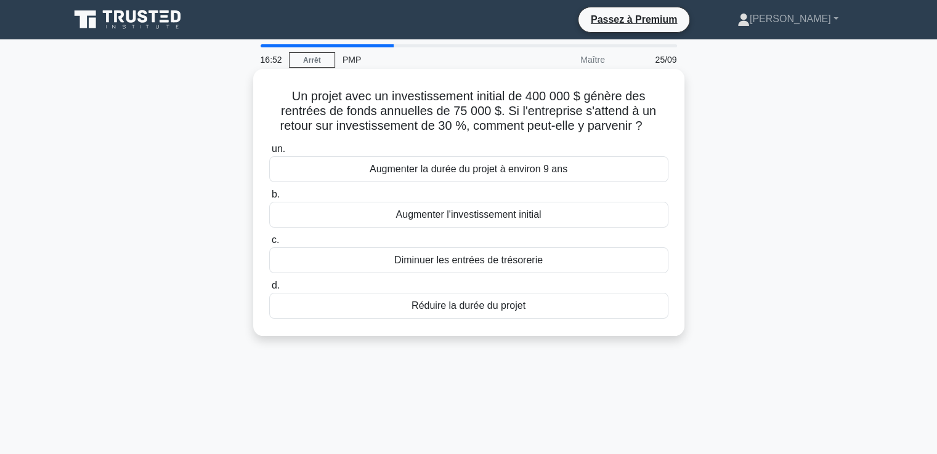
click at [454, 173] on font "Augmenter la durée du projet à environ 9 ans" at bounding box center [469, 169] width 198 height 10
click at [269, 153] on input "un. Augmenter la durée du projet à environ 9 ans" at bounding box center [269, 149] width 0 height 8
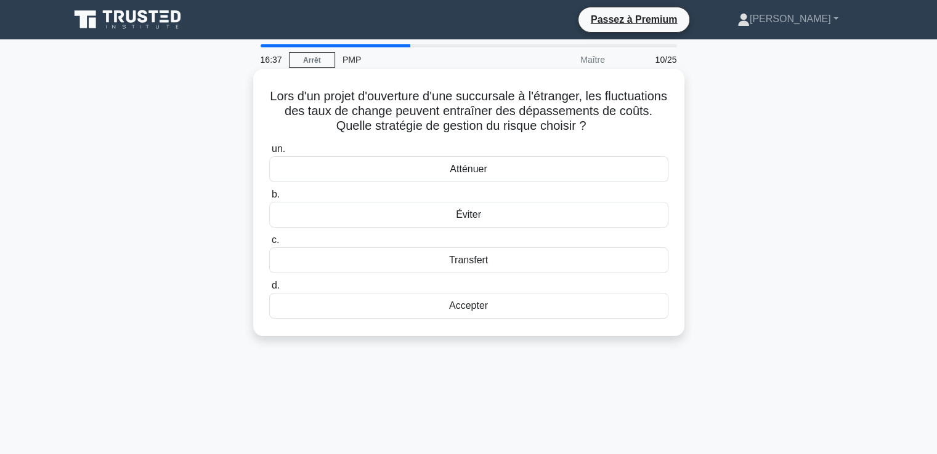
click at [470, 171] on font "Atténuer" at bounding box center [468, 169] width 37 height 10
click at [269, 153] on input "un. Atténuer" at bounding box center [269, 149] width 0 height 8
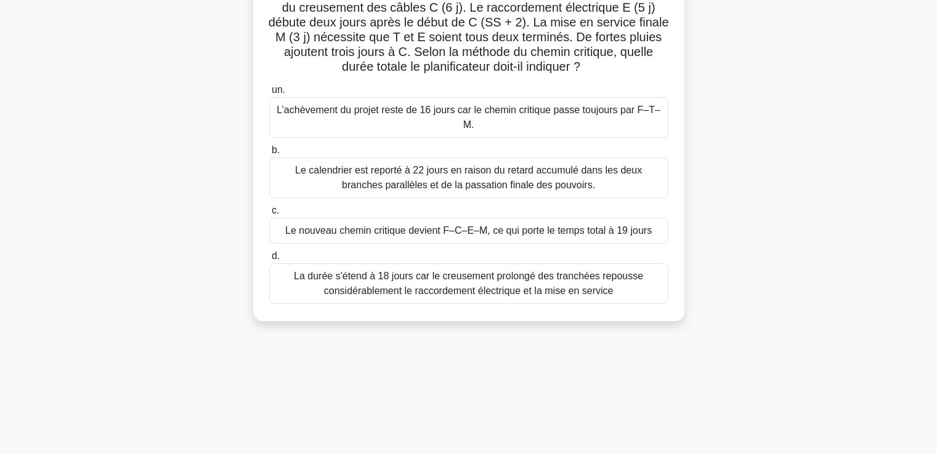
scroll to position [123, 0]
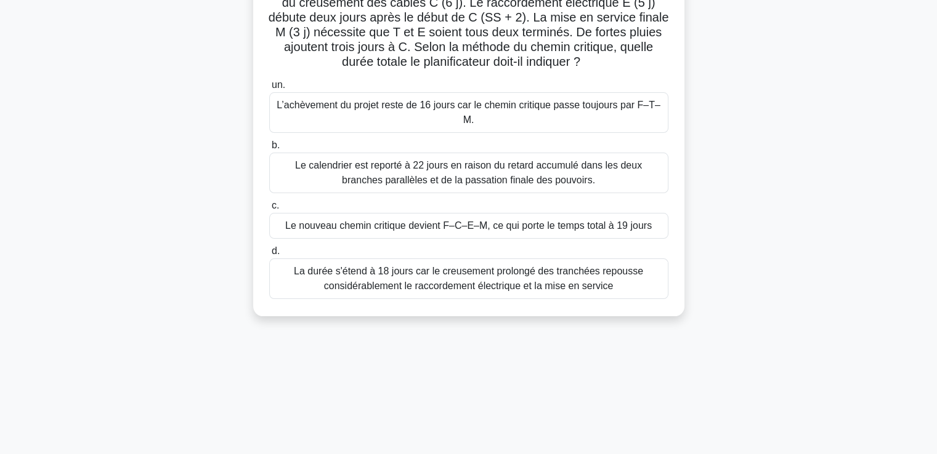
click at [449, 111] on font "L’achèvement du projet reste de 16 jours car le chemin critique passe toujours …" at bounding box center [469, 112] width 384 height 25
click at [269, 89] on input "un. L’achèvement du projet reste de 16 jours car le chemin critique passe toujo…" at bounding box center [269, 85] width 0 height 8
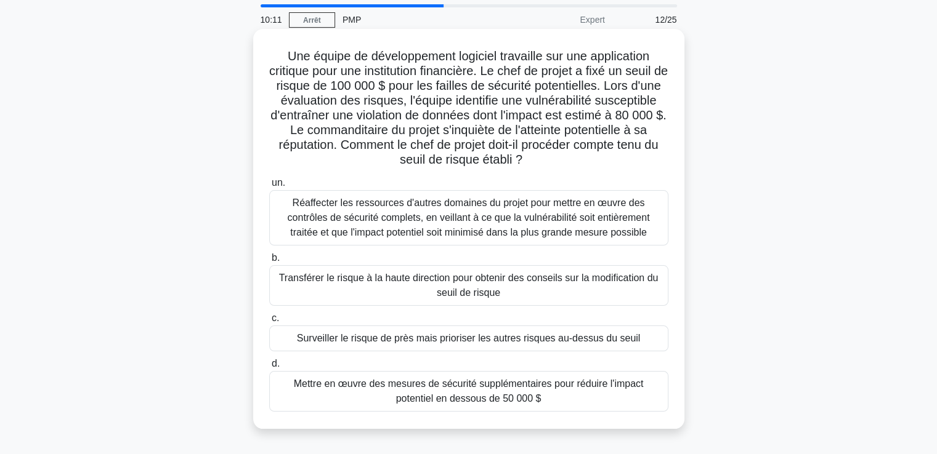
scroll to position [62, 0]
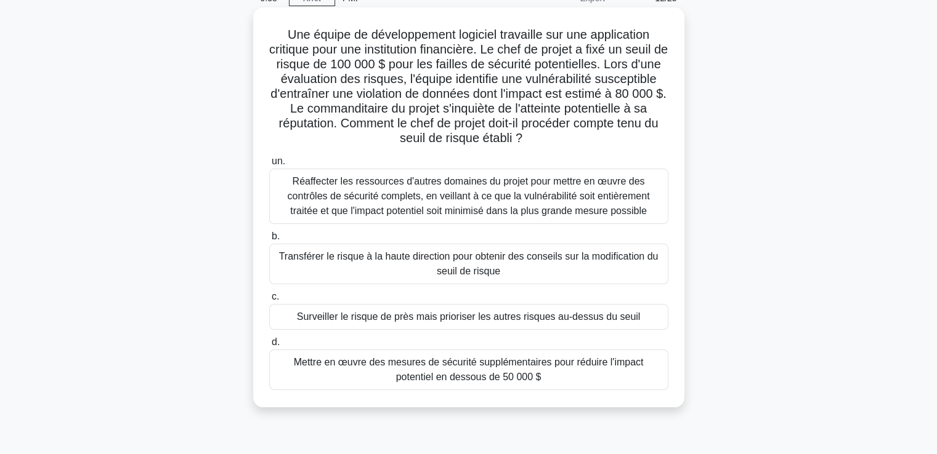
click at [443, 322] on font "Surveiller le risque de près mais prioriser les autres risques au-dessus du seu…" at bounding box center [469, 317] width 344 height 10
click at [269, 301] on input "c. Surveiller le risque de près mais prioriser les autres risques au-dessus du …" at bounding box center [269, 297] width 0 height 8
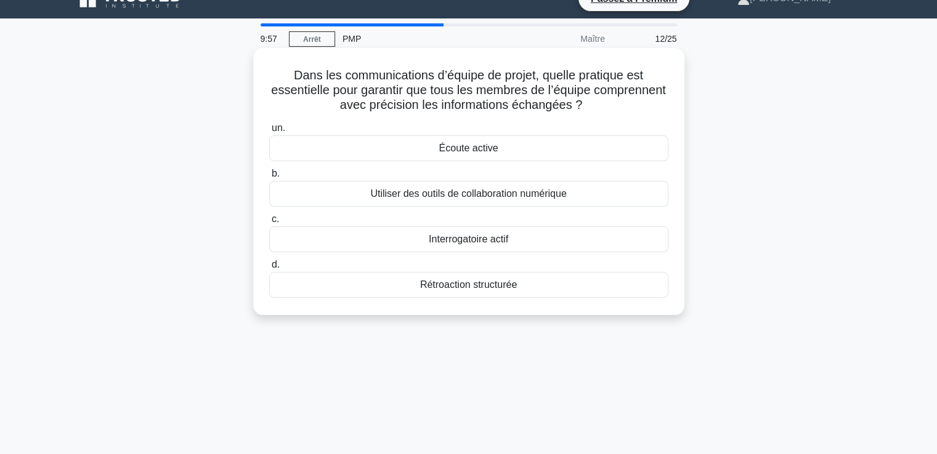
scroll to position [0, 0]
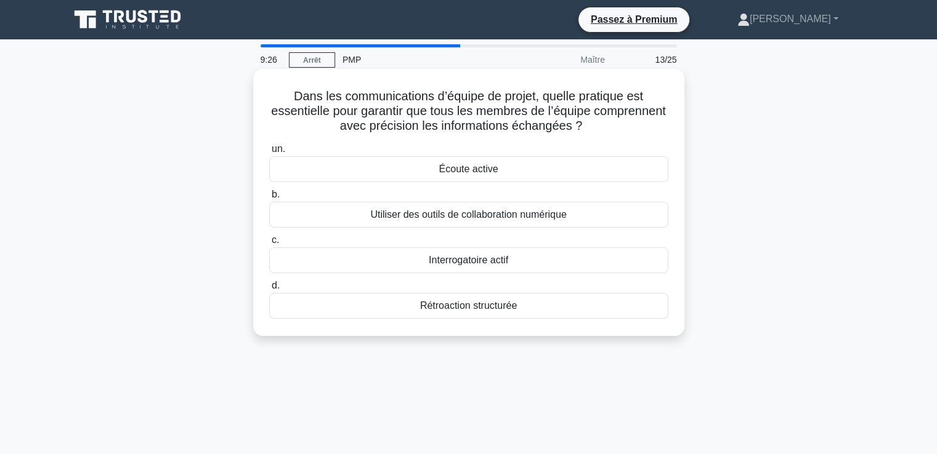
click at [477, 309] on font "Rétroaction structurée" at bounding box center [468, 306] width 97 height 10
click at [269, 290] on input "d. Rétroaction structurée" at bounding box center [269, 286] width 0 height 8
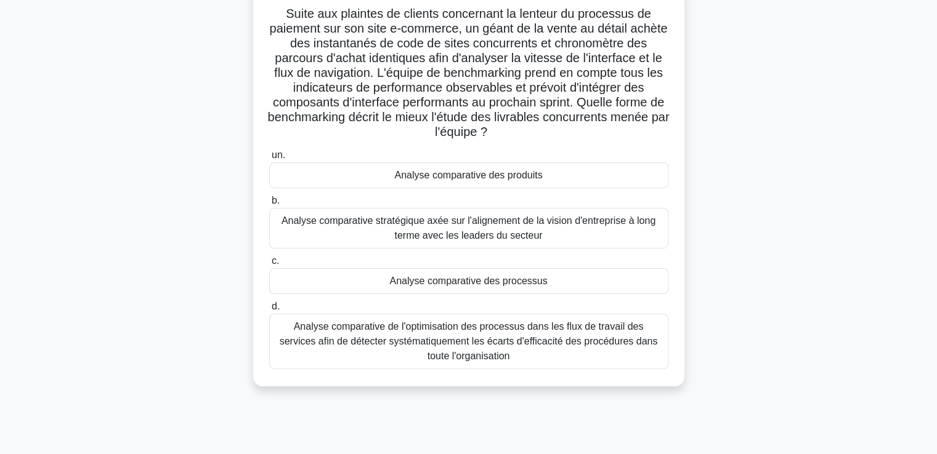
scroll to position [62, 0]
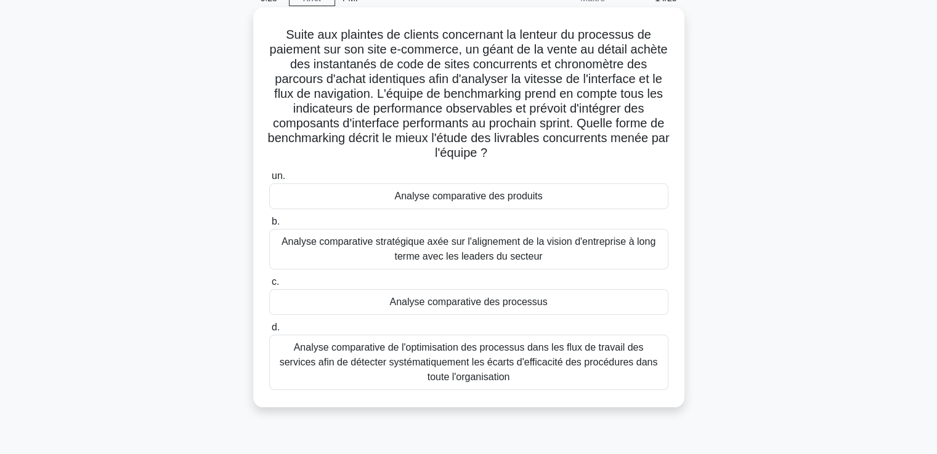
click at [414, 309] on font "Analyse comparative des processus" at bounding box center [468, 302] width 158 height 15
click at [269, 286] on input "c. Analyse comparative des processus" at bounding box center [269, 282] width 0 height 8
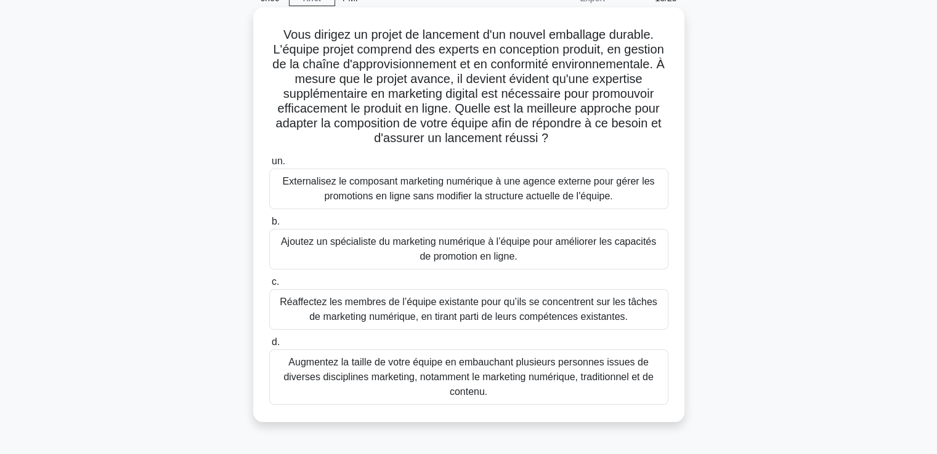
click at [445, 261] on font "Ajoutez un spécialiste du marketing numérique à l’équipe pour améliorer les cap…" at bounding box center [468, 248] width 375 height 25
click at [269, 226] on input "b. Ajoutez un spécialiste du marketing numérique à l’équipe pour améliorer les …" at bounding box center [269, 222] width 0 height 8
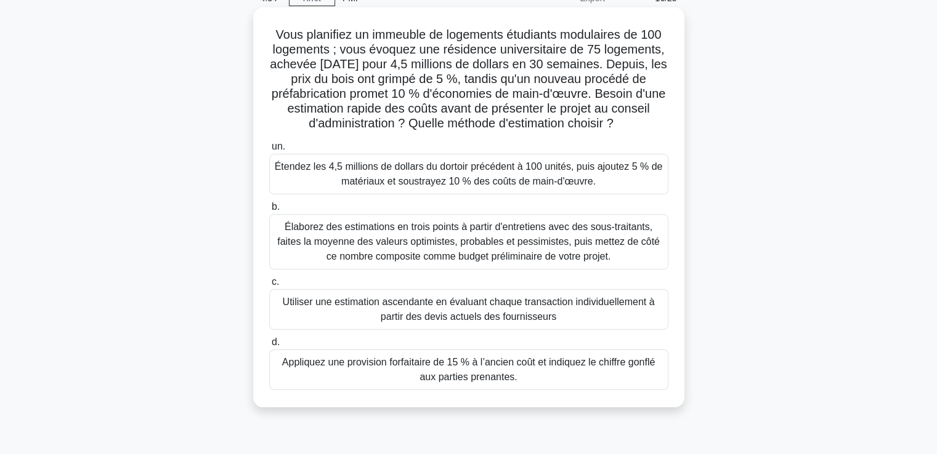
scroll to position [0, 0]
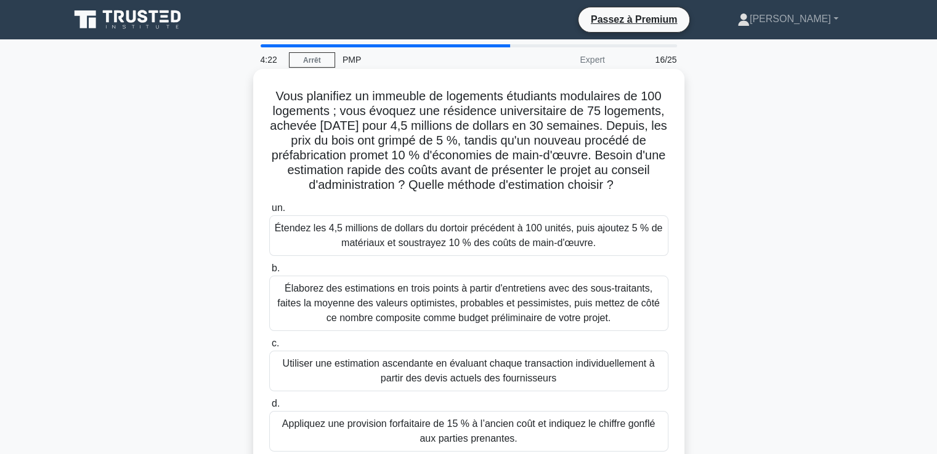
click at [366, 378] on font "Utiliser une estimation ascendante en évaluant chaque transaction individuellem…" at bounding box center [469, 372] width 388 height 30
click at [269, 348] on input "c. Utiliser une estimation ascendante en évaluant chaque transaction individuel…" at bounding box center [269, 344] width 0 height 8
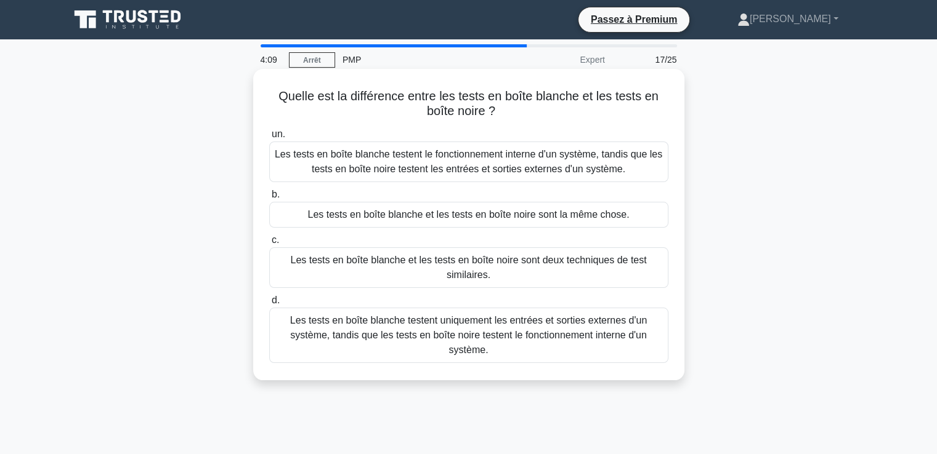
click at [424, 163] on font "Les tests en boîte blanche testent le fonctionnement interne d'un système, tand…" at bounding box center [469, 162] width 388 height 30
click at [269, 139] on input "un. Les tests en boîte blanche testent le fonctionnement interne d'un système, …" at bounding box center [269, 135] width 0 height 8
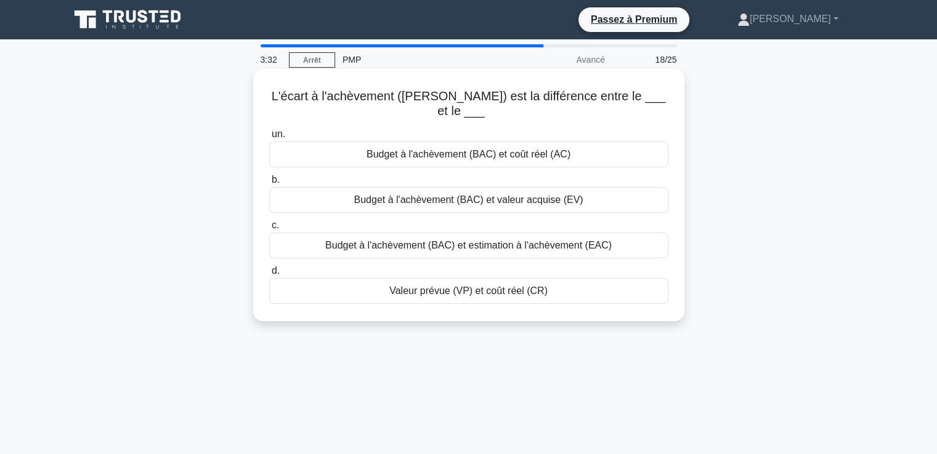
click at [417, 149] on font "Budget à l'achèvement (BAC) et coût réel (AC)" at bounding box center [468, 154] width 204 height 10
click at [269, 139] on input "un. Budget à l'achèvement (BAC) et coût réel (AC)" at bounding box center [269, 135] width 0 height 8
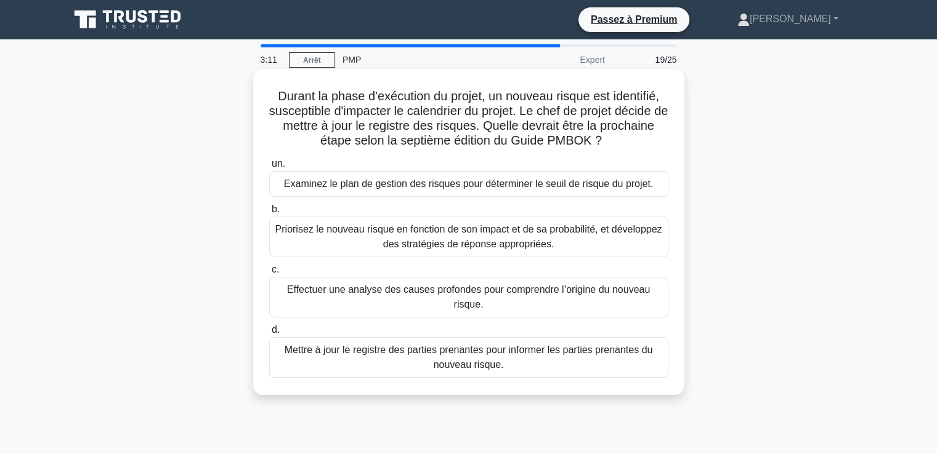
click at [362, 291] on font "Effectuer une analyse des causes profondes pour comprendre l’origine du nouveau…" at bounding box center [468, 297] width 363 height 25
click at [269, 274] on input "c. Effectuer une analyse des causes profondes pour comprendre l’origine du nouv…" at bounding box center [269, 270] width 0 height 8
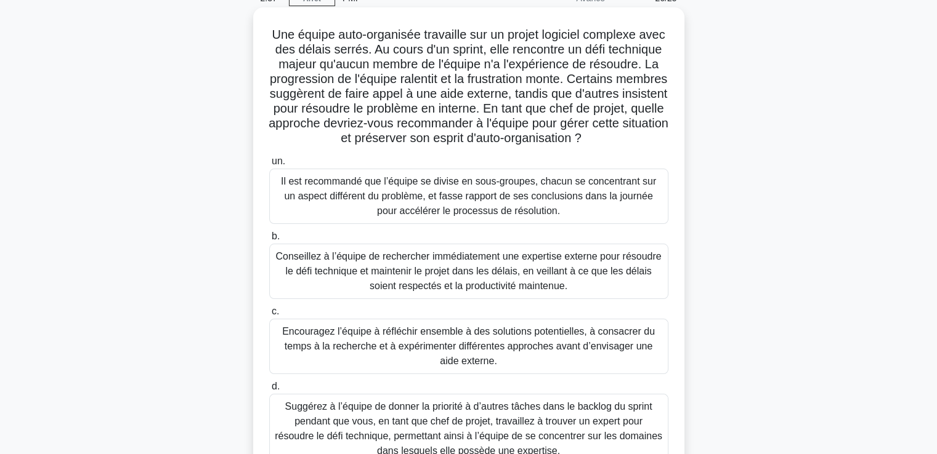
scroll to position [123, 0]
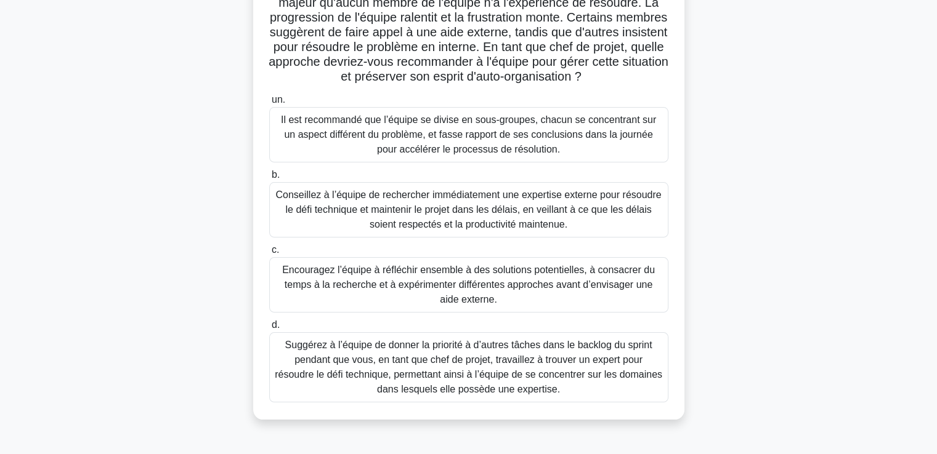
click at [384, 390] on font "Suggérez à l’équipe de donner la priorité à d’autres tâches dans le backlog du …" at bounding box center [468, 367] width 387 height 55
click at [269, 329] on input "d. Suggérez à l’équipe de donner la priorité à d’autres tâches dans le backlog …" at bounding box center [269, 325] width 0 height 8
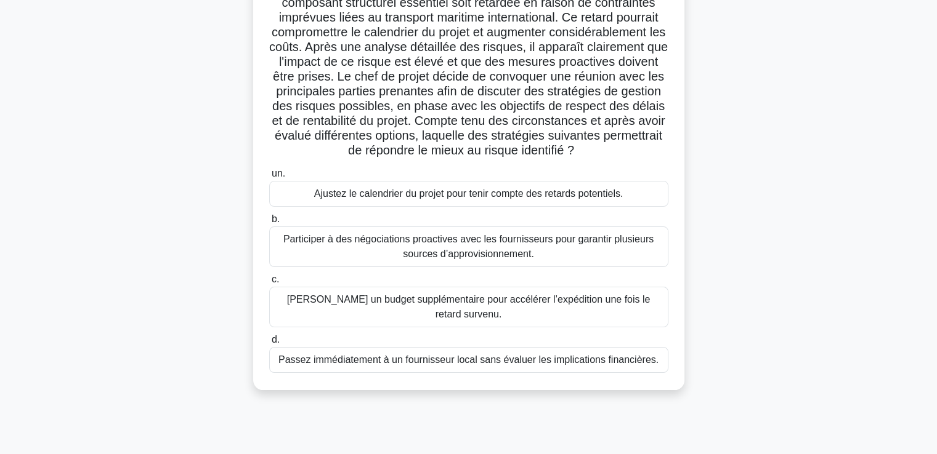
scroll to position [62, 0]
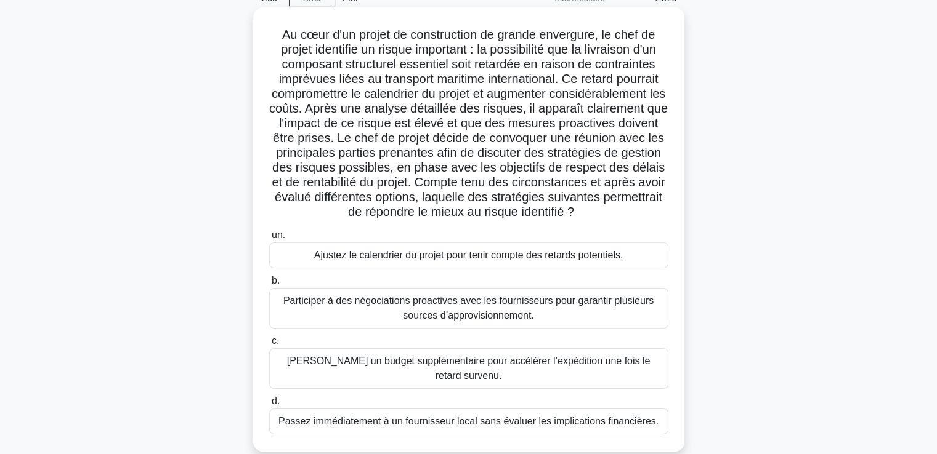
click at [389, 303] on font "Participer à des négociations proactives avec les fournisseurs pour garantir pl…" at bounding box center [468, 308] width 370 height 25
click at [269, 285] on input "b. Participer à des négociations proactives avec les fournisseurs pour garantir…" at bounding box center [269, 281] width 0 height 8
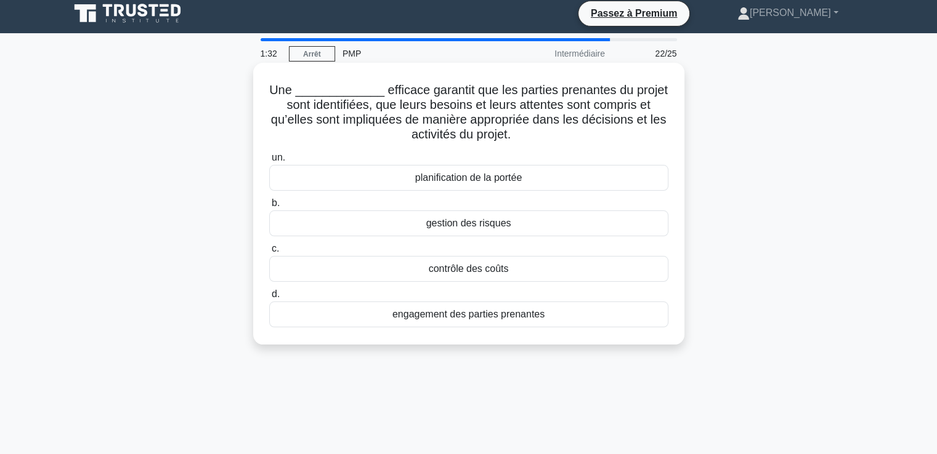
scroll to position [0, 0]
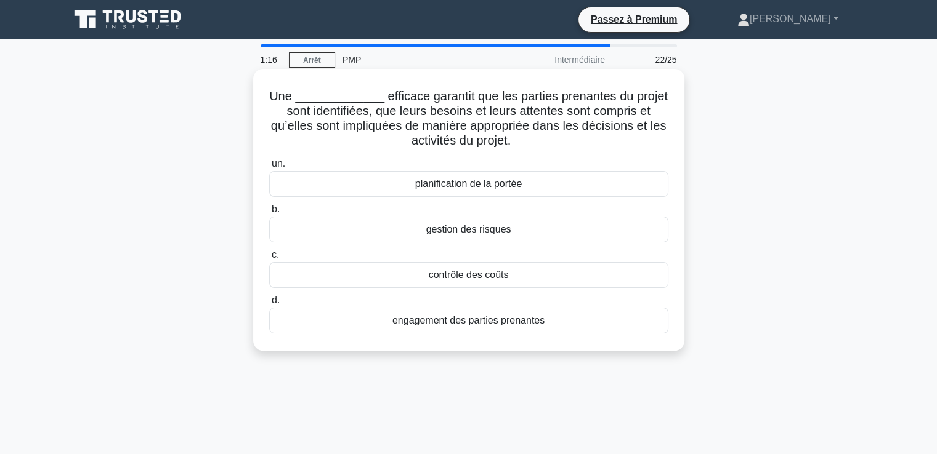
click at [413, 325] on font "engagement des parties prenantes" at bounding box center [468, 320] width 152 height 10
click at [269, 305] on input "d. engagement des parties prenantes" at bounding box center [269, 301] width 0 height 8
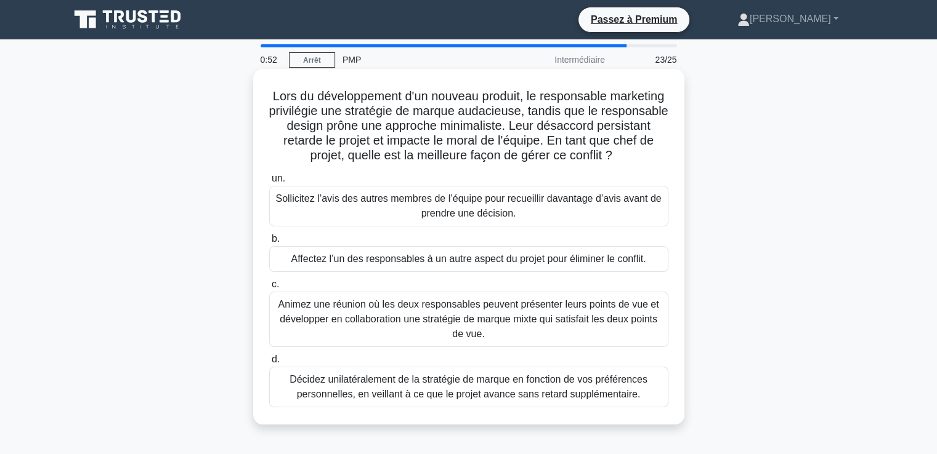
click at [370, 319] on font "Animez une réunion où les deux responsables peuvent présenter leurs points de v…" at bounding box center [468, 319] width 381 height 40
click at [269, 289] on input "c. Animez une réunion où les deux responsables peuvent présenter leurs points d…" at bounding box center [269, 285] width 0 height 8
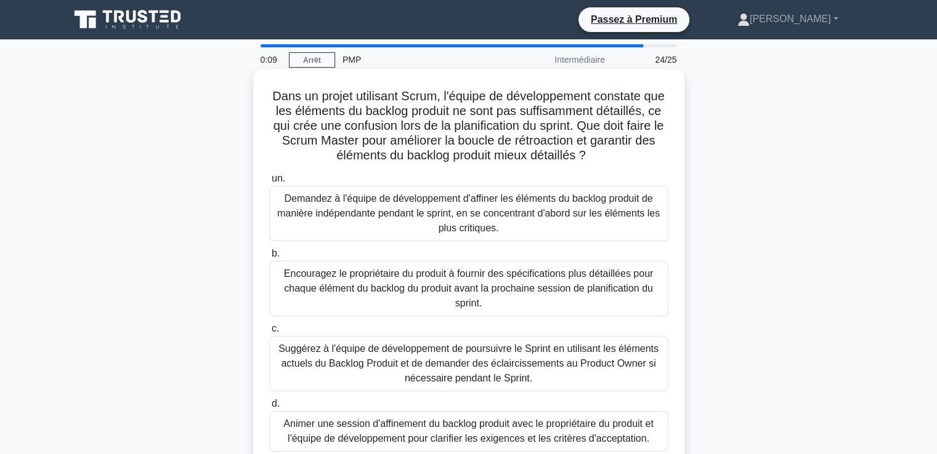
click at [356, 289] on font "Encouragez le propriétaire du produit à fournir des spécifications plus détaill…" at bounding box center [468, 289] width 369 height 40
click at [269, 258] on input "b. Encouragez le propriétaire du produit à fournir des spécifications plus déta…" at bounding box center [269, 254] width 0 height 8
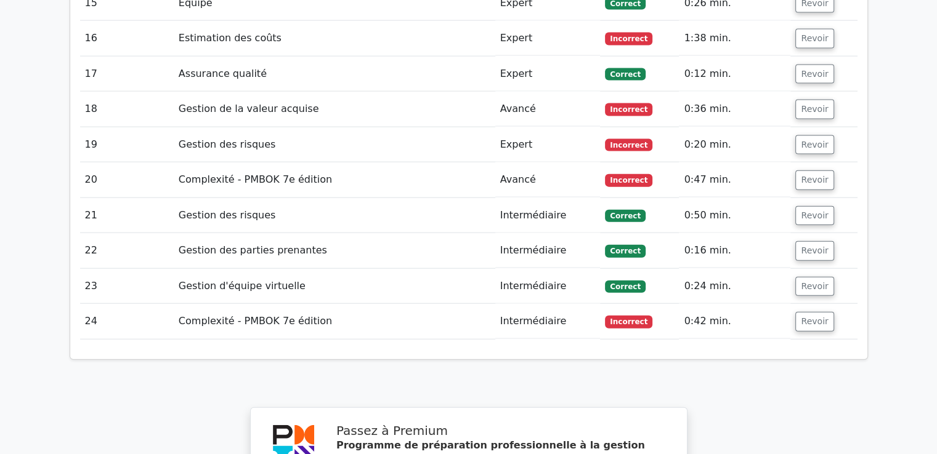
scroll to position [2833, 0]
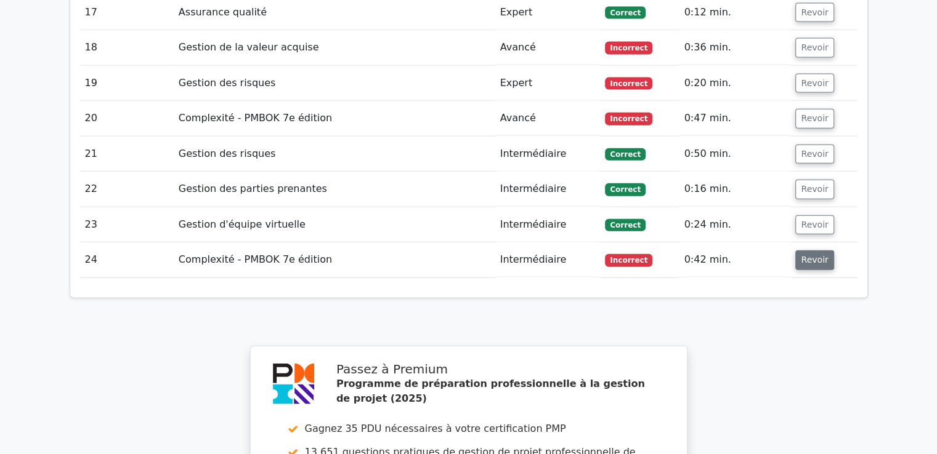
click at [813, 256] on font "Revoir" at bounding box center [814, 261] width 27 height 10
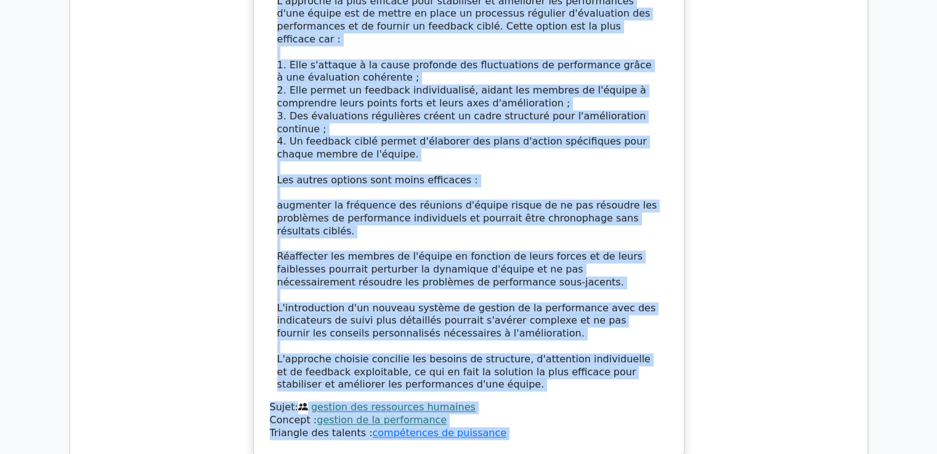
scroll to position [1820, 0]
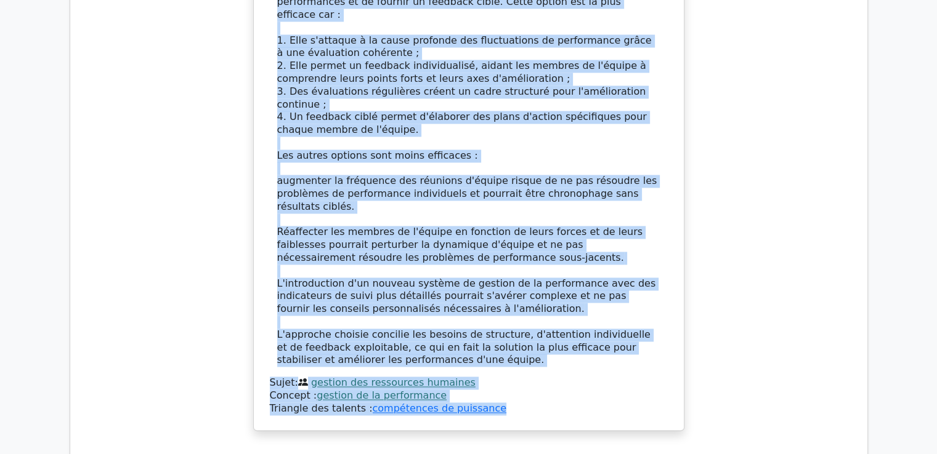
drag, startPoint x: 289, startPoint y: 177, endPoint x: 482, endPoint y: 366, distance: 270.0
click at [482, 366] on div "En tant que chef de projet, vous constatez que les indicateurs de performance d…" at bounding box center [469, 26] width 420 height 797
copy div "Lo ipsu dol sita co adipis, elit seddoeius tem inc utlaboreetd ma aliquaenima m…"
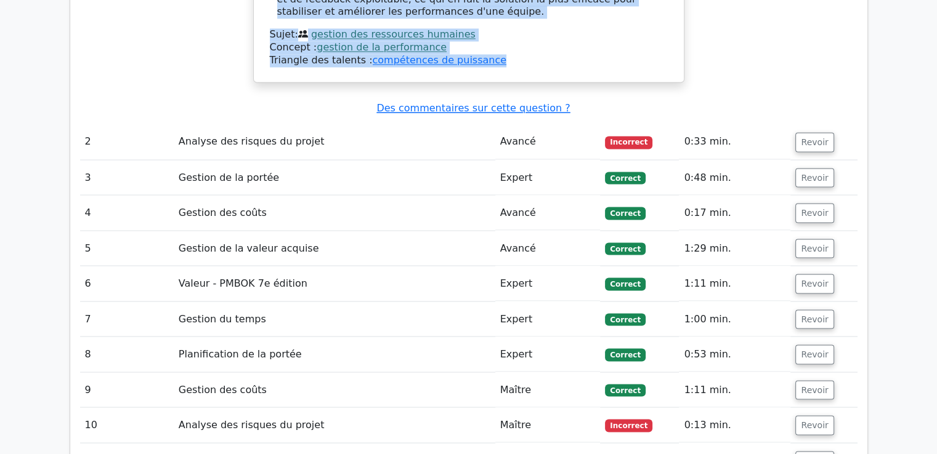
scroll to position [2190, 0]
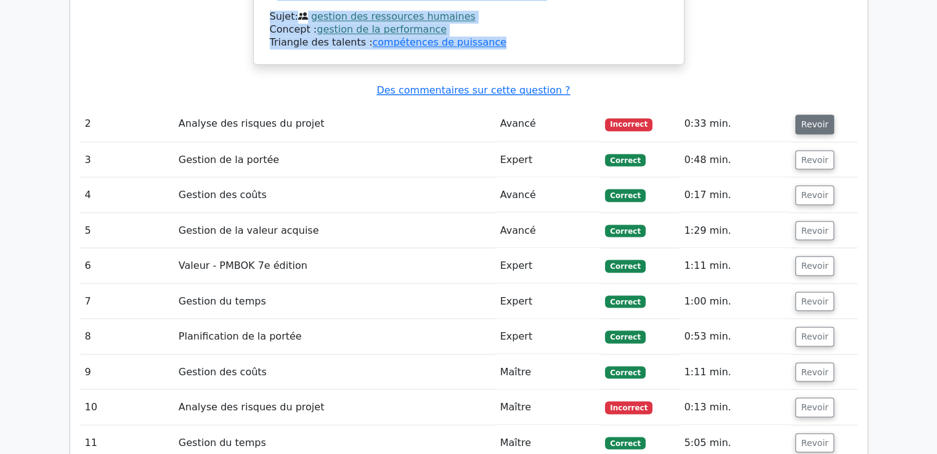
click at [806, 119] on font "Revoir" at bounding box center [814, 124] width 27 height 10
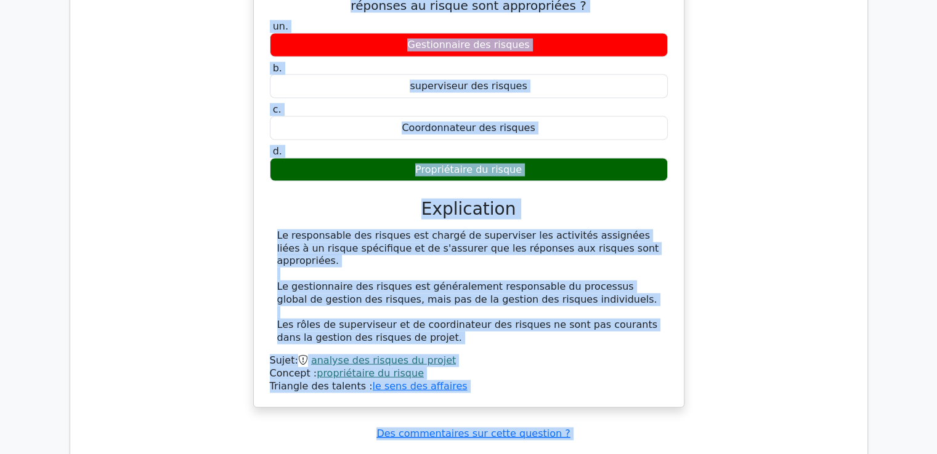
scroll to position [2489, 0]
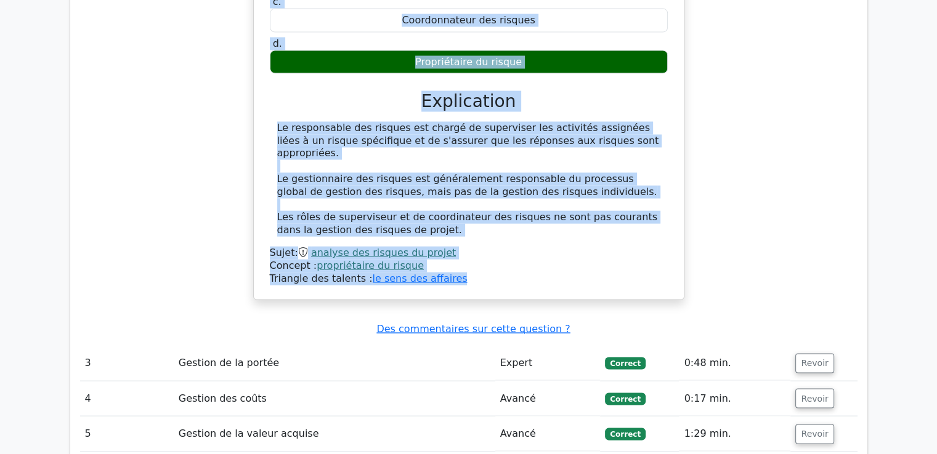
drag, startPoint x: 269, startPoint y: 59, endPoint x: 483, endPoint y: 220, distance: 268.8
click at [483, 220] on div "Dans un projet, qui est responsable de superviser les activités assignées liées…" at bounding box center [469, 71] width 420 height 450
copy div "Lore ip dolors, ame con adipiscinge se doeiusmodt inc utlaboree doloremag aliqu…"
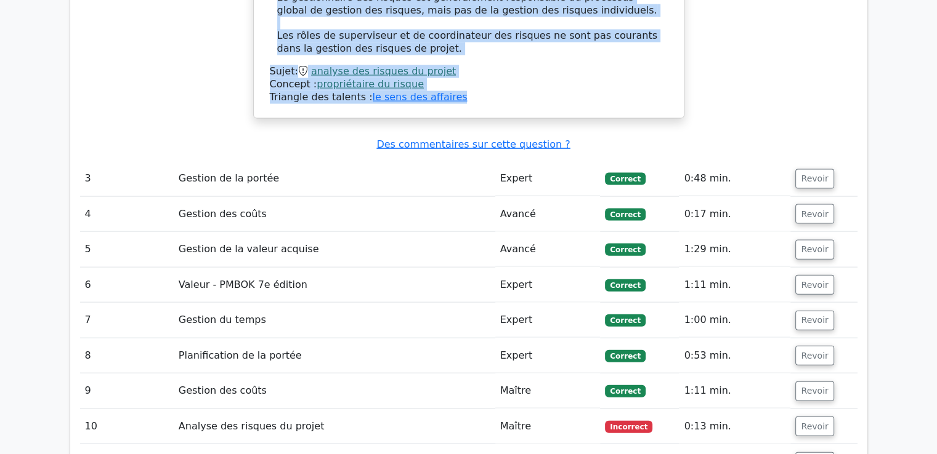
scroll to position [2797, 0]
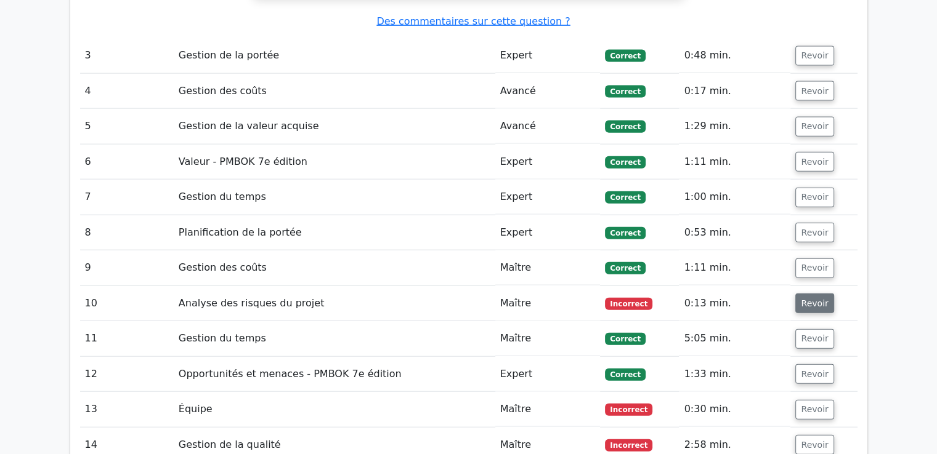
click at [804, 299] on font "Revoir" at bounding box center [814, 304] width 27 height 10
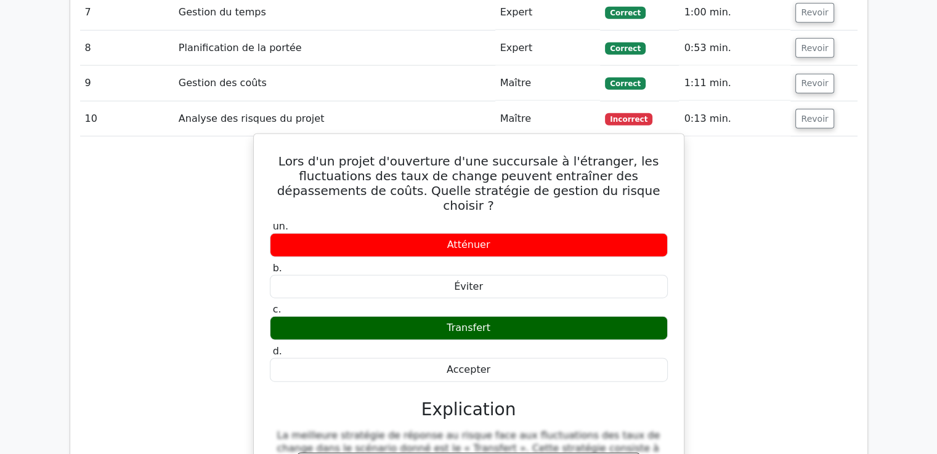
scroll to position [2920, 0]
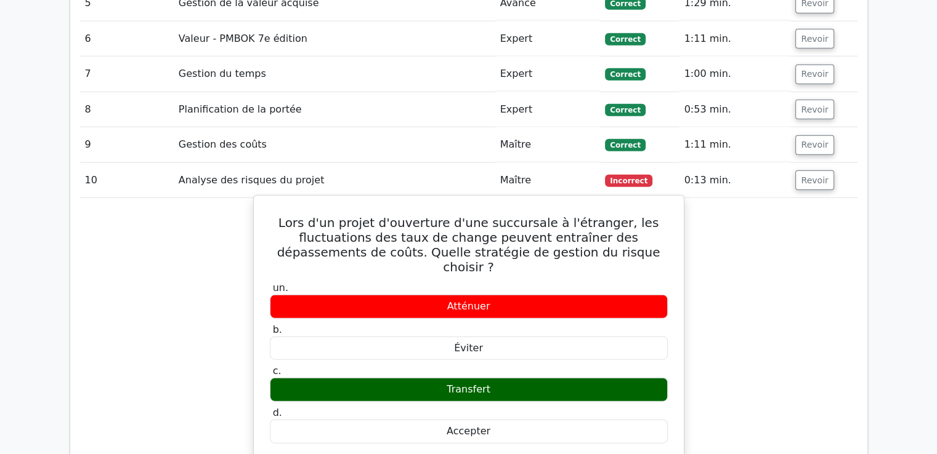
drag, startPoint x: 298, startPoint y: 168, endPoint x: 516, endPoint y: 358, distance: 289.8
click at [516, 358] on div "Lors d'un projet d'ouverture d'une succursale à l'étranger, les fluctuations de…" at bounding box center [469, 452] width 420 height 503
copy div "Lors d'un projet d'ouverture d'une succursale à l'étranger, les fluctuations de…"
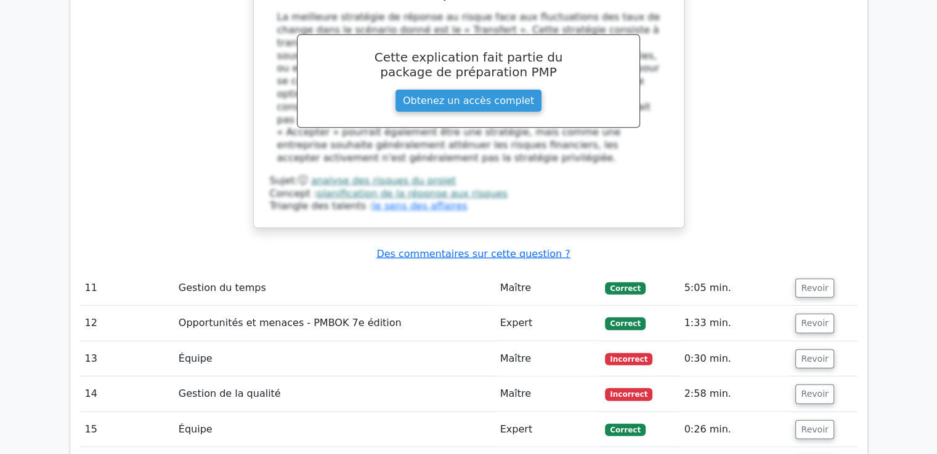
scroll to position [3474, 0]
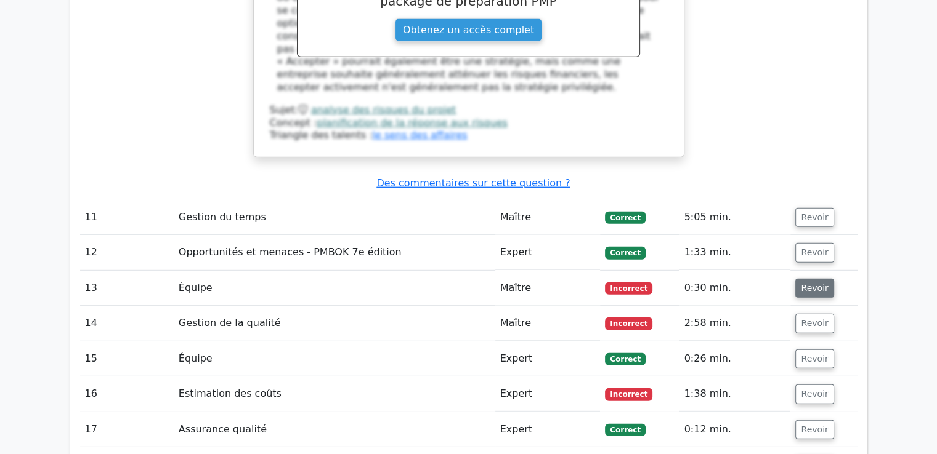
click at [813, 283] on font "Revoir" at bounding box center [814, 288] width 27 height 10
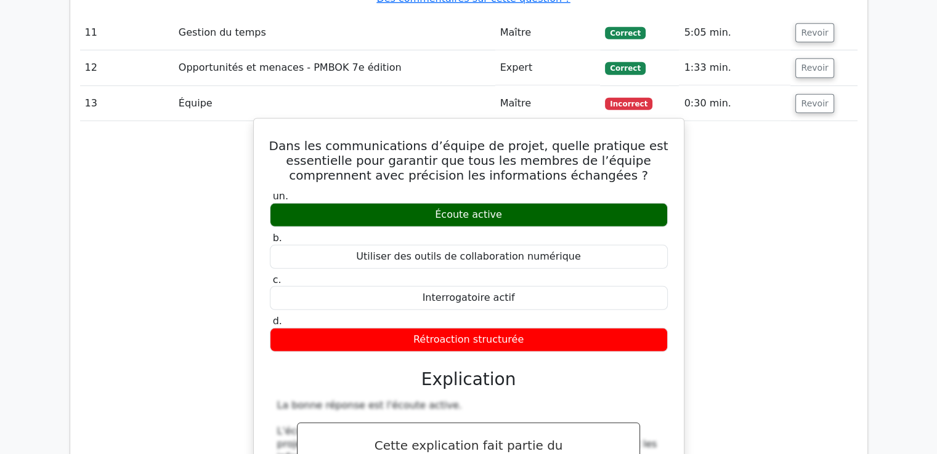
scroll to position [3597, 0]
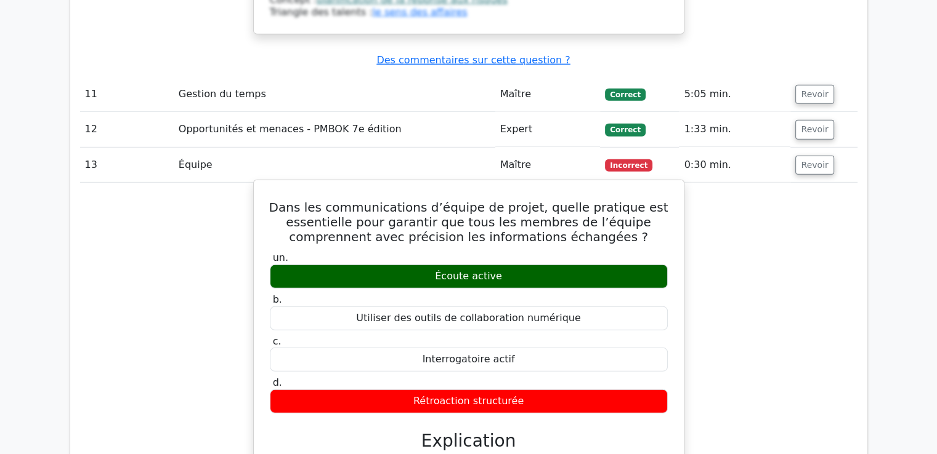
drag, startPoint x: 291, startPoint y: 121, endPoint x: 543, endPoint y: 321, distance: 322.6
click at [543, 321] on div "Dans les communications d’équipe de projet, quelle pratique est essentielle pou…" at bounding box center [469, 448] width 420 height 526
copy div "Dans les communications d’équipe de projet, quelle pratique est essentielle pou…"
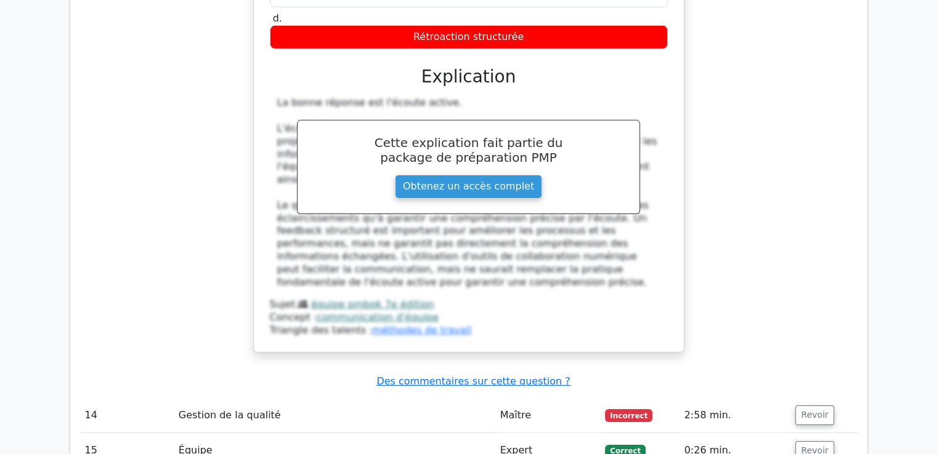
scroll to position [4028, 0]
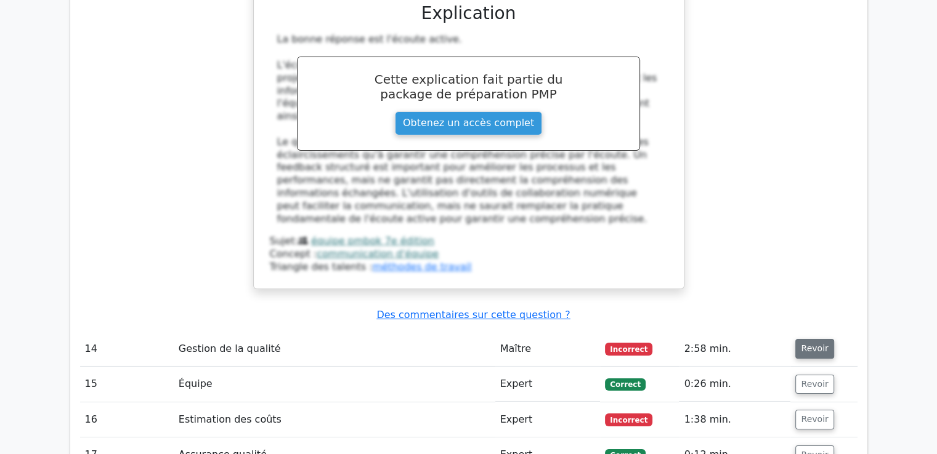
click at [803, 344] on font "Revoir" at bounding box center [814, 349] width 27 height 10
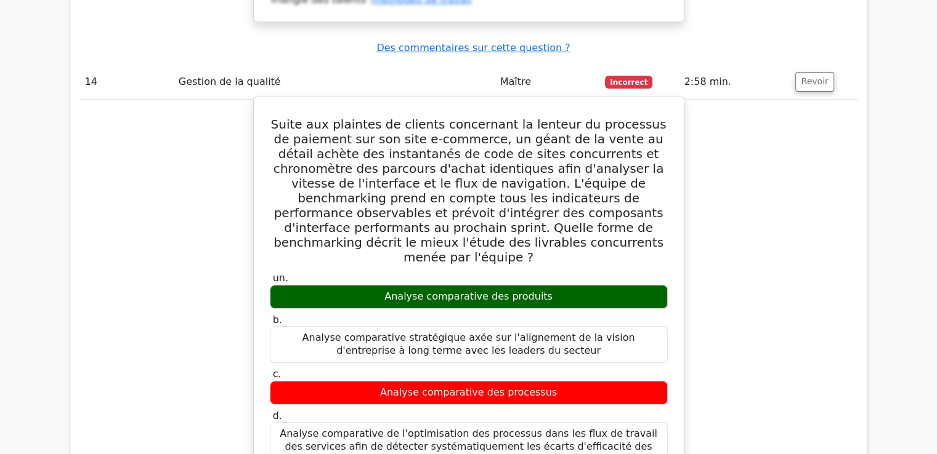
scroll to position [4275, 0]
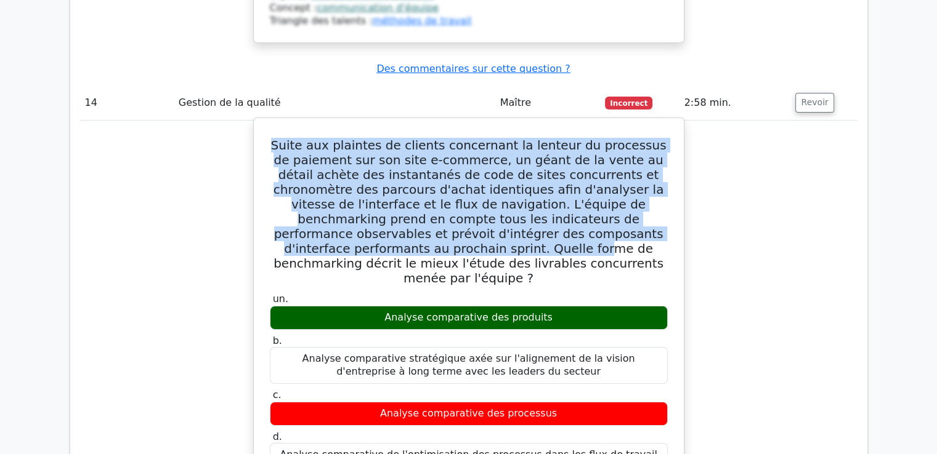
drag, startPoint x: 285, startPoint y: 46, endPoint x: 321, endPoint y: 157, distance: 117.2
click at [321, 157] on font "Suite aux plaintes de clients concernant la lenteur du processus de paiement su…" at bounding box center [468, 212] width 395 height 148
click at [288, 138] on font "Suite aux plaintes de clients concernant la lenteur du processus de paiement su…" at bounding box center [468, 212] width 395 height 148
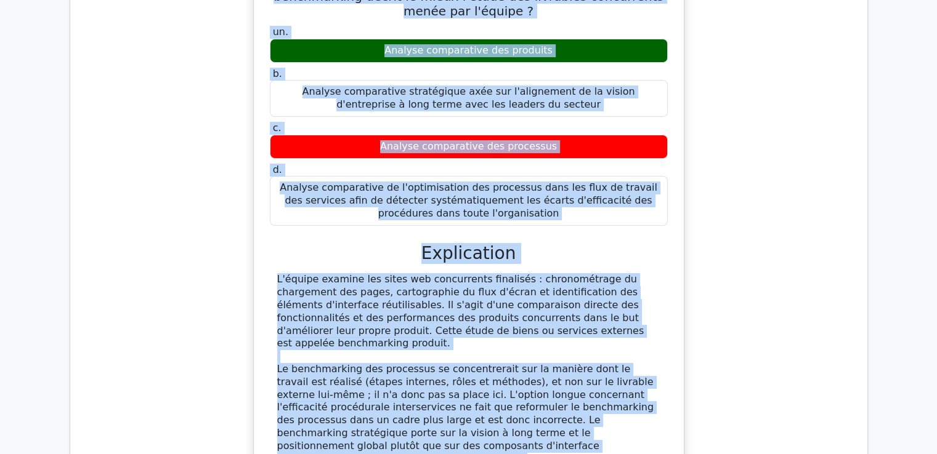
scroll to position [4680, 0]
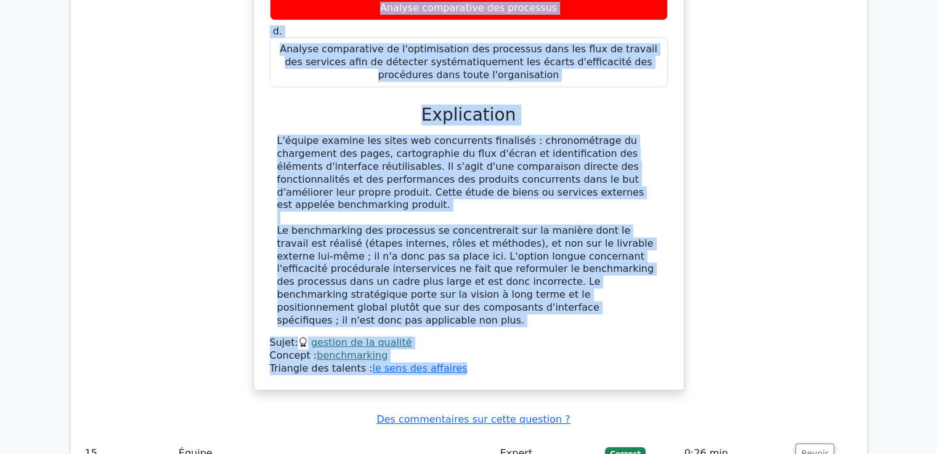
drag, startPoint x: 284, startPoint y: 46, endPoint x: 496, endPoint y: 242, distance: 288.5
click at [496, 242] on div "Suite aux plaintes de clients concernant la lenteur du processus de paiement su…" at bounding box center [469, 51] width 420 height 668
copy div "Lorem ips dolorsit am consect adipiscing el seddoei te incididun ut laboreet do…"
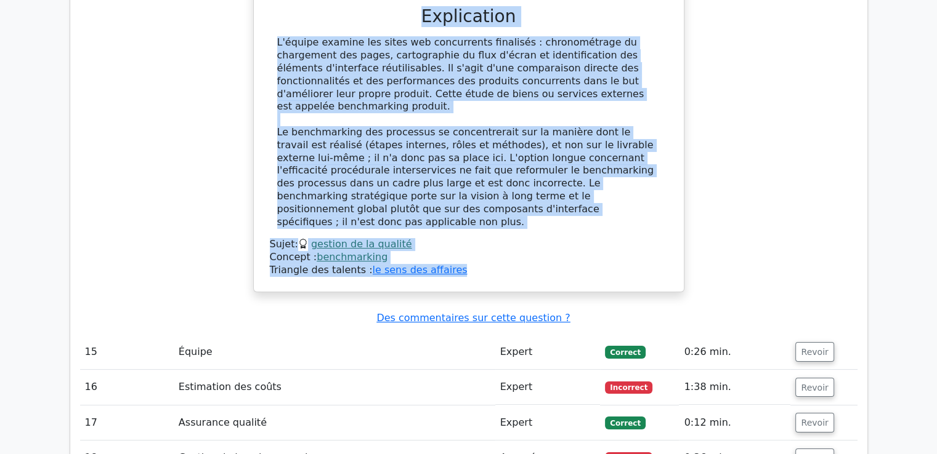
scroll to position [4804, 0]
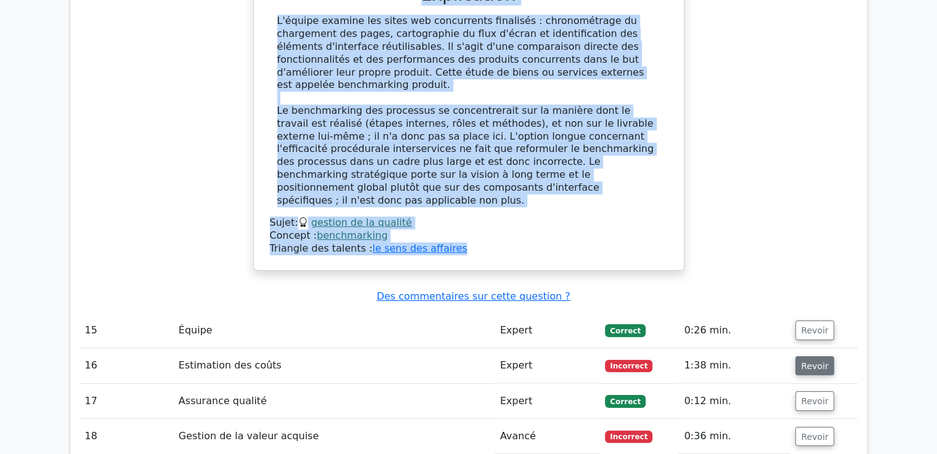
click at [798, 357] on button "Revoir" at bounding box center [814, 367] width 38 height 20
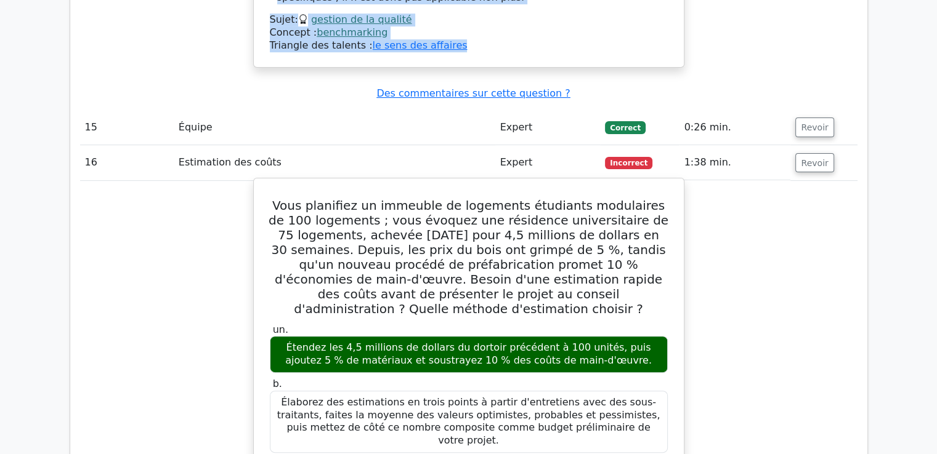
scroll to position [4988, 0]
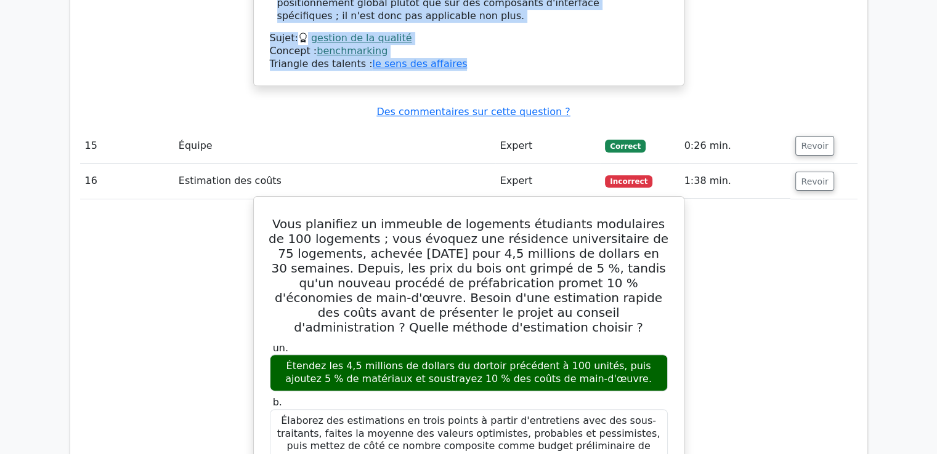
drag, startPoint x: 271, startPoint y: 84, endPoint x: 542, endPoint y: 412, distance: 425.2
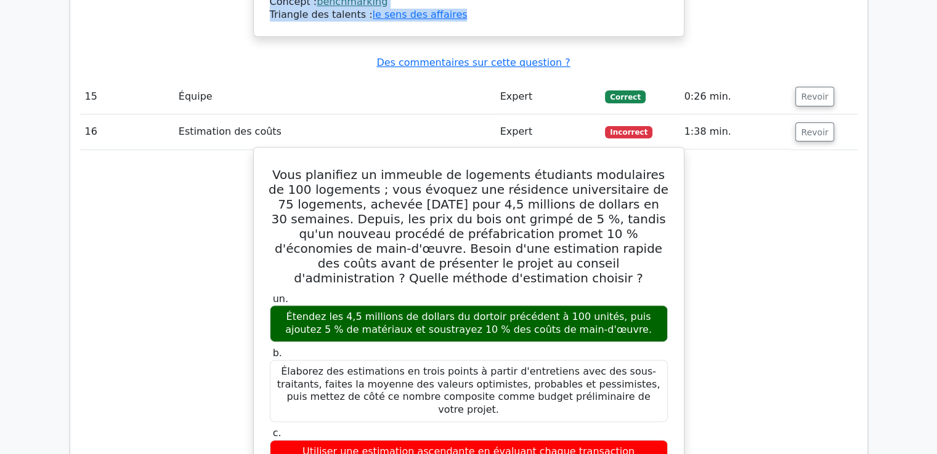
scroll to position [5112, 0]
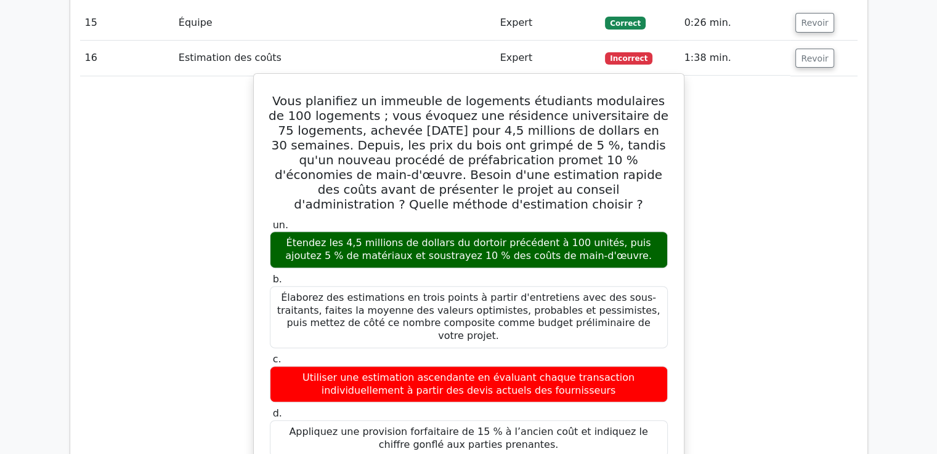
copy div "Lore ipsumdolo si ametcons ad elitseddo eiusmodte incididunt ut 287 laboreetd ;…"
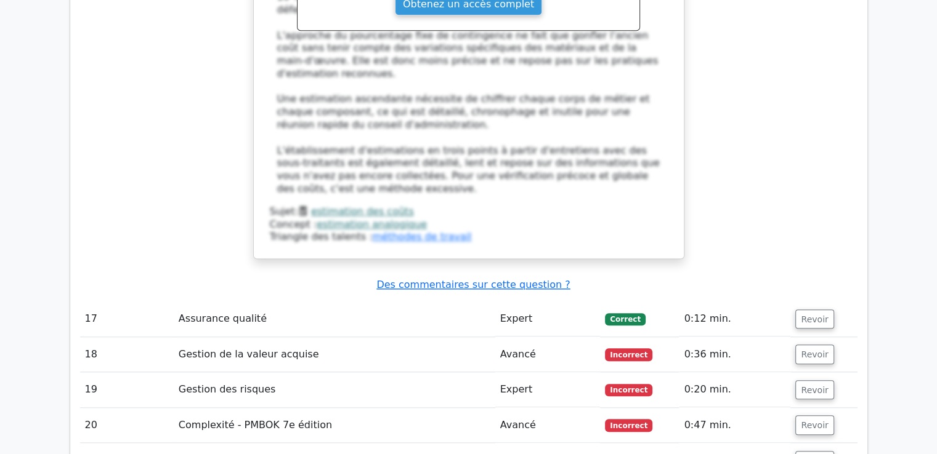
scroll to position [5727, 0]
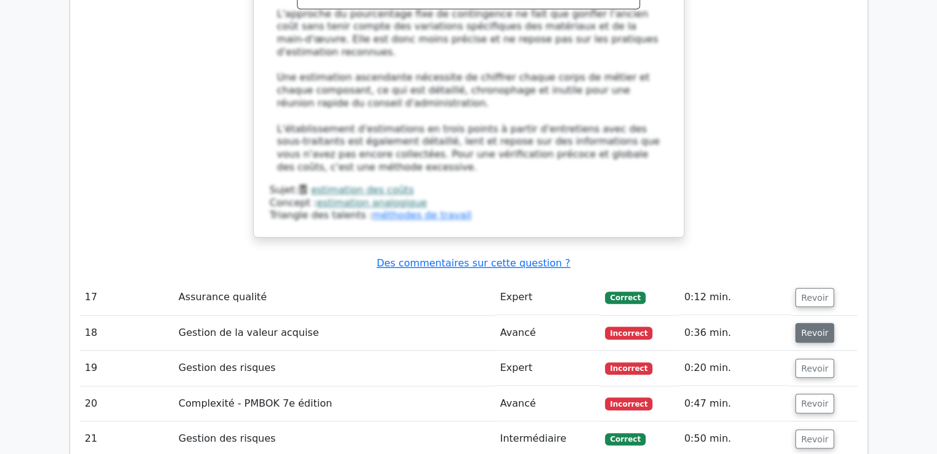
click at [813, 328] on font "Revoir" at bounding box center [814, 333] width 27 height 10
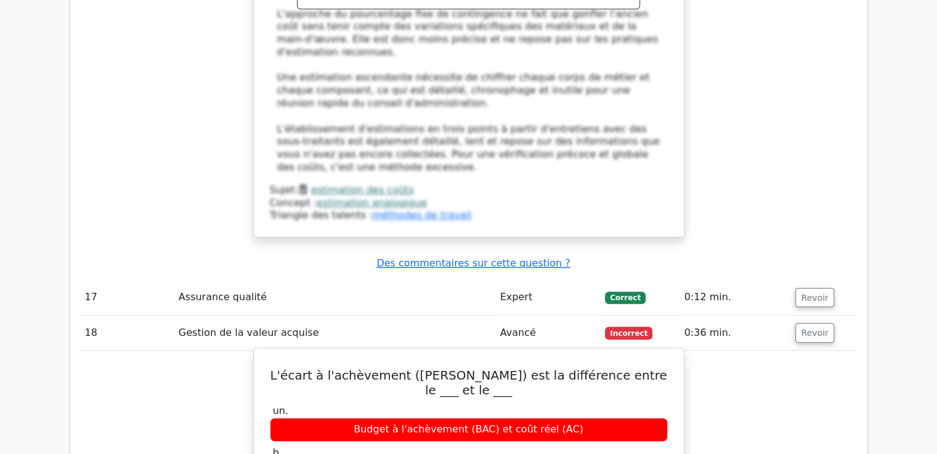
drag, startPoint x: 288, startPoint y: 180, endPoint x: 559, endPoint y: 345, distance: 318.1
copy div "L'écart à l'achèvement ([PERSON_NAME]) est la différence entre le ___ et le ___…"
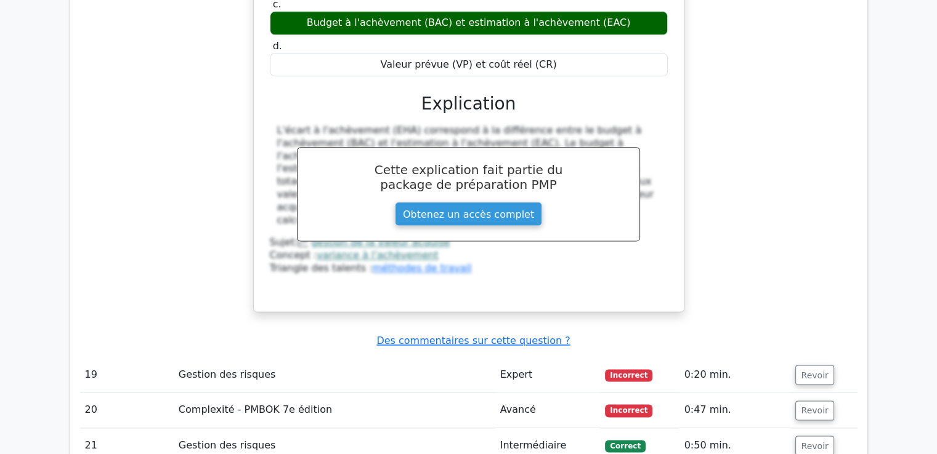
scroll to position [6220, 0]
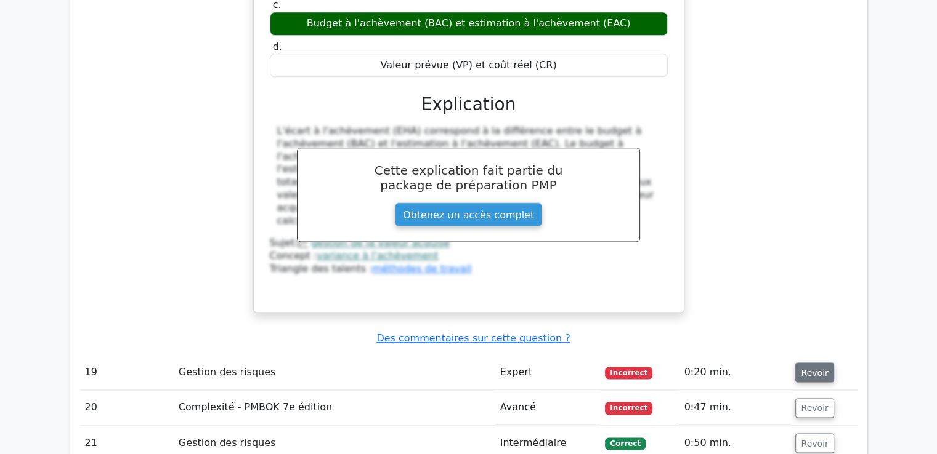
click at [814, 368] on font "Revoir" at bounding box center [814, 373] width 27 height 10
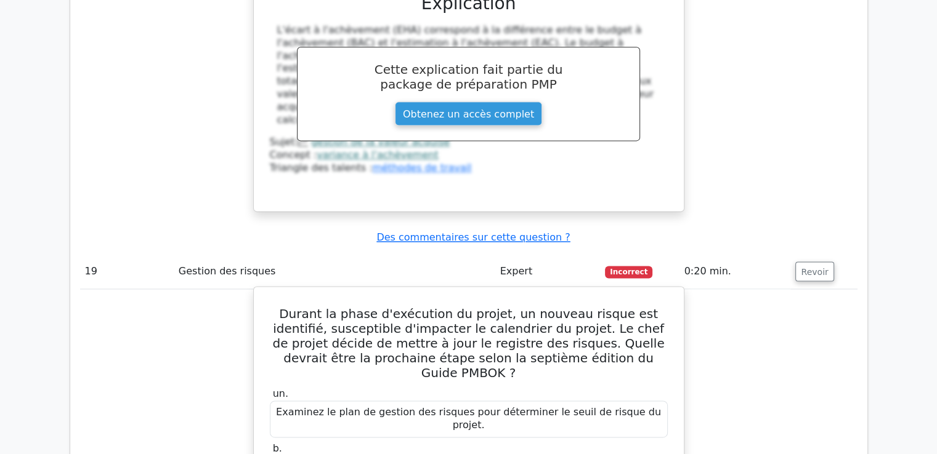
scroll to position [6343, 0]
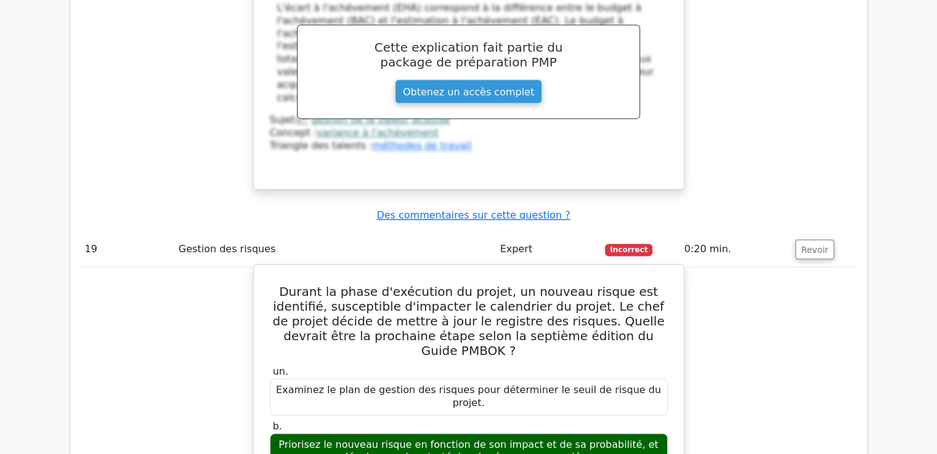
drag, startPoint x: 270, startPoint y: 75, endPoint x: 525, endPoint y: 325, distance: 356.7
copy div "Durant la phase d'exécution du projet, un nouveau risque est identifié, suscept…"
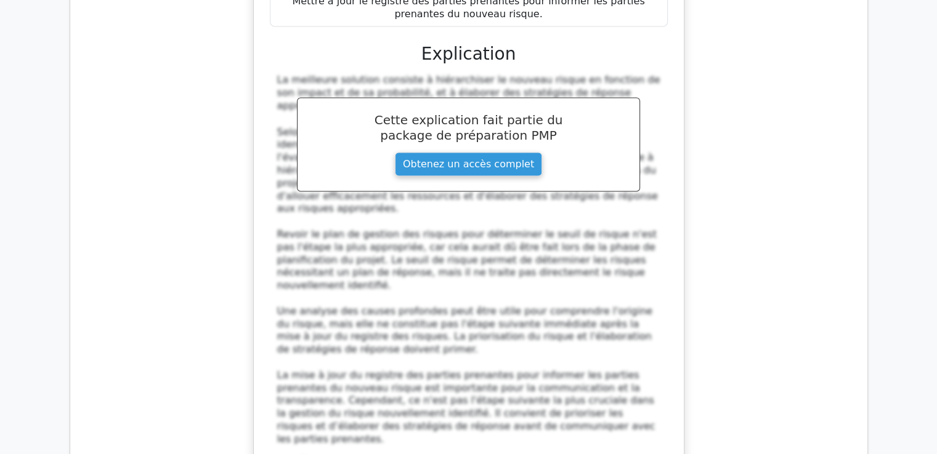
scroll to position [6898, 0]
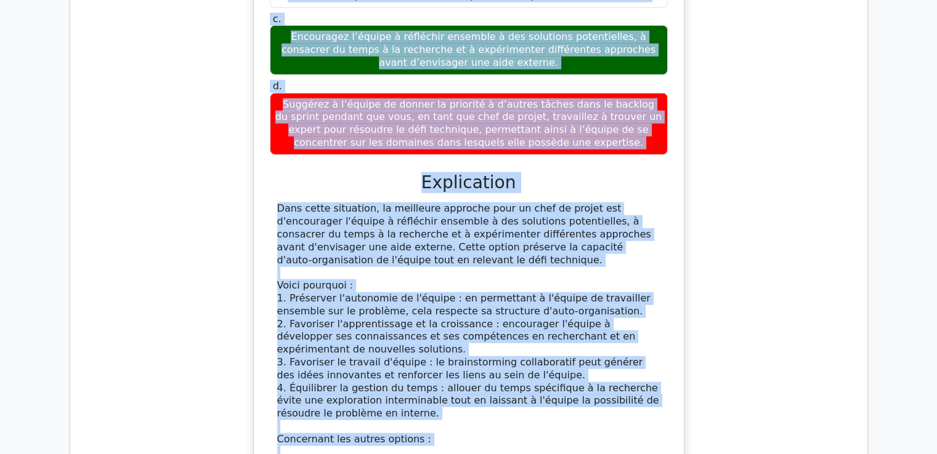
scroll to position [7784, 0]
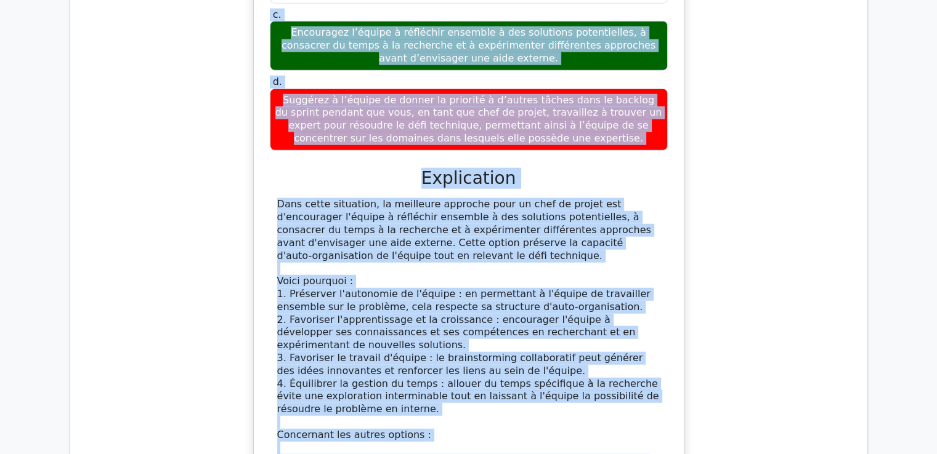
drag, startPoint x: 281, startPoint y: 136, endPoint x: 513, endPoint y: 340, distance: 309.0
click at [513, 340] on div "Une équipe auto-organisée travaille sur un projet logiciel complexe avec des dé…" at bounding box center [469, 192] width 420 height 976
copy div "Lor ipsumd sita-consectet adipiscin eli se doeius temporin utlabore etdo mag al…"
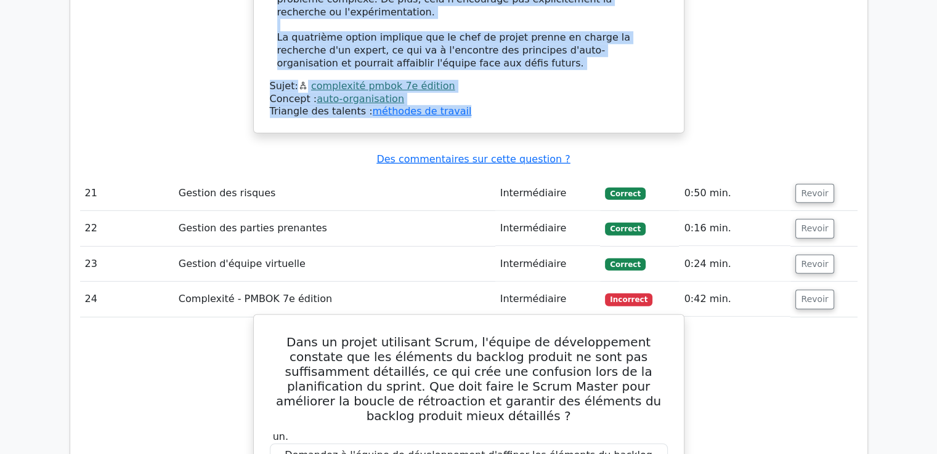
scroll to position [8277, 0]
